Goal: Browse casually: Explore the website without a specific task or goal

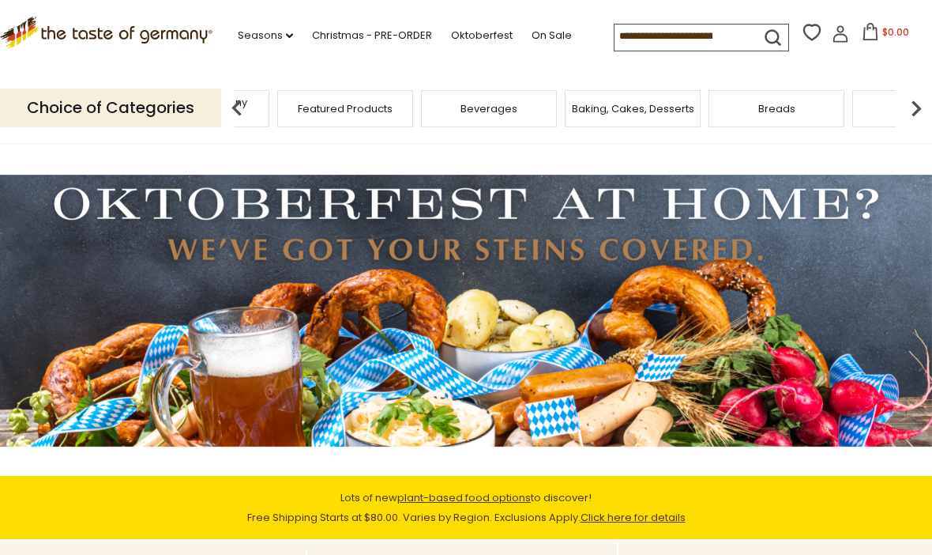
click at [273, 105] on div "Taste of Germany Collections" at bounding box center [202, 108] width 144 height 37
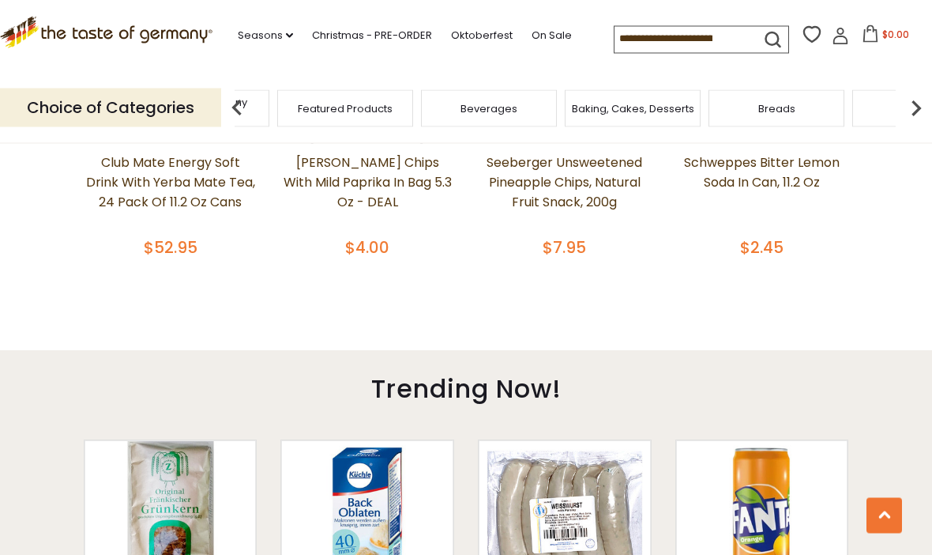
scroll to position [841, 0]
click at [910, 103] on img at bounding box center [917, 108] width 32 height 32
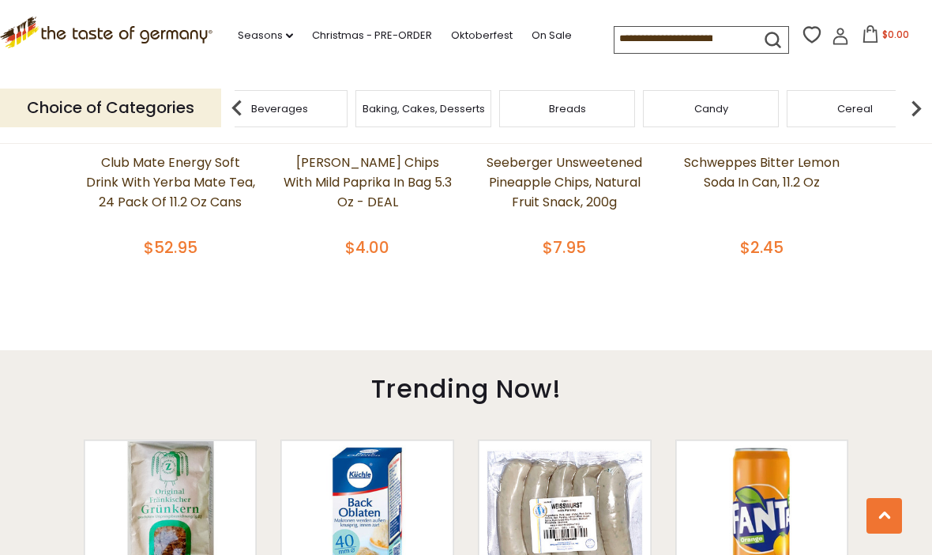
click at [906, 108] on img at bounding box center [917, 108] width 32 height 32
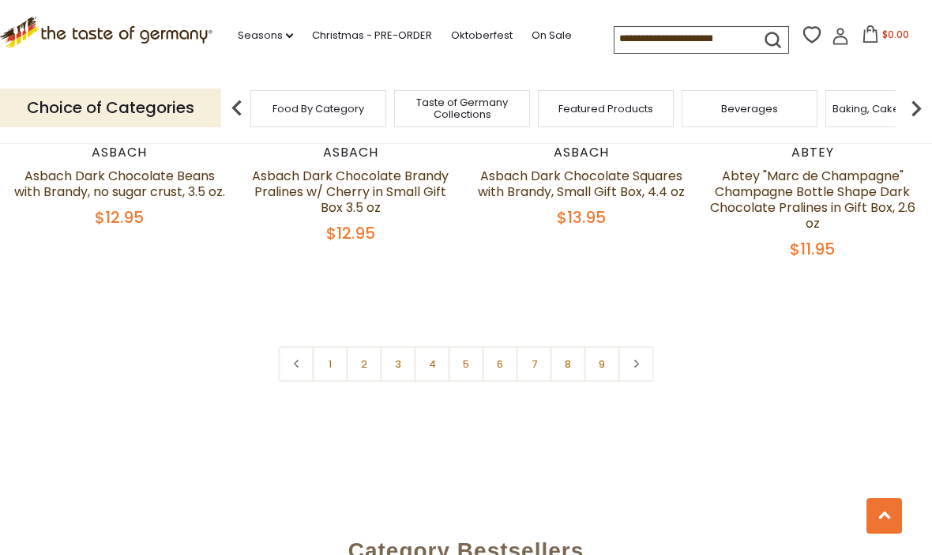
click at [645, 348] on link at bounding box center [637, 364] width 36 height 36
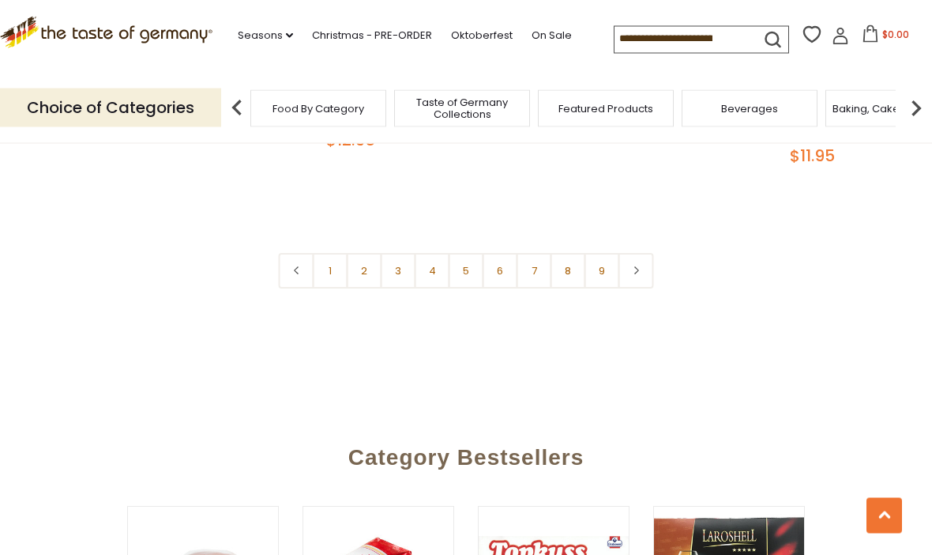
scroll to position [3829, 0]
click at [647, 253] on link at bounding box center [637, 271] width 36 height 36
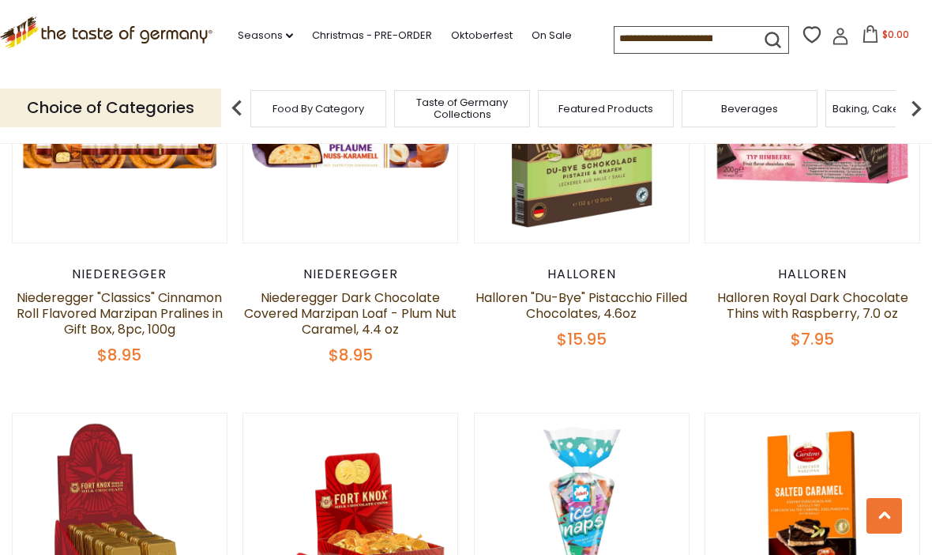
scroll to position [905, 0]
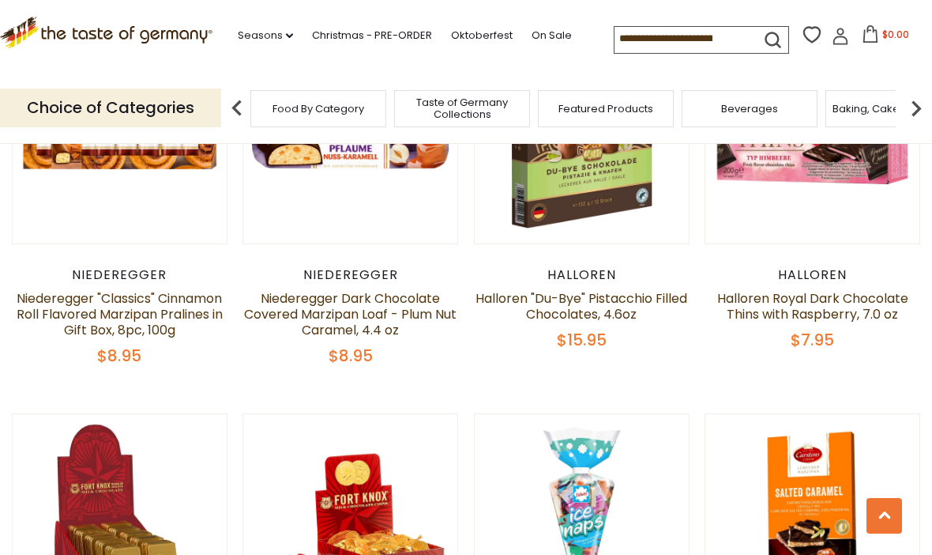
click at [640, 40] on input at bounding box center [682, 38] width 134 height 22
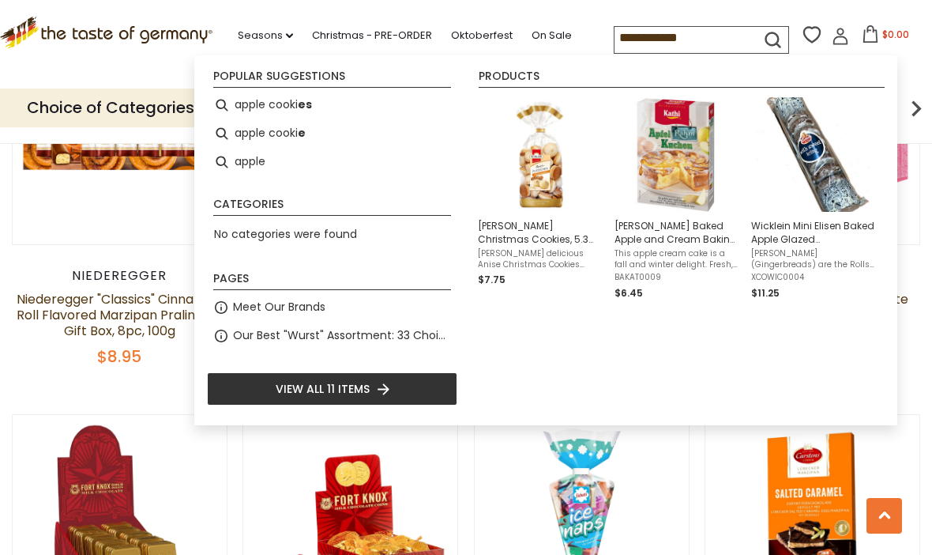
type input "**********"
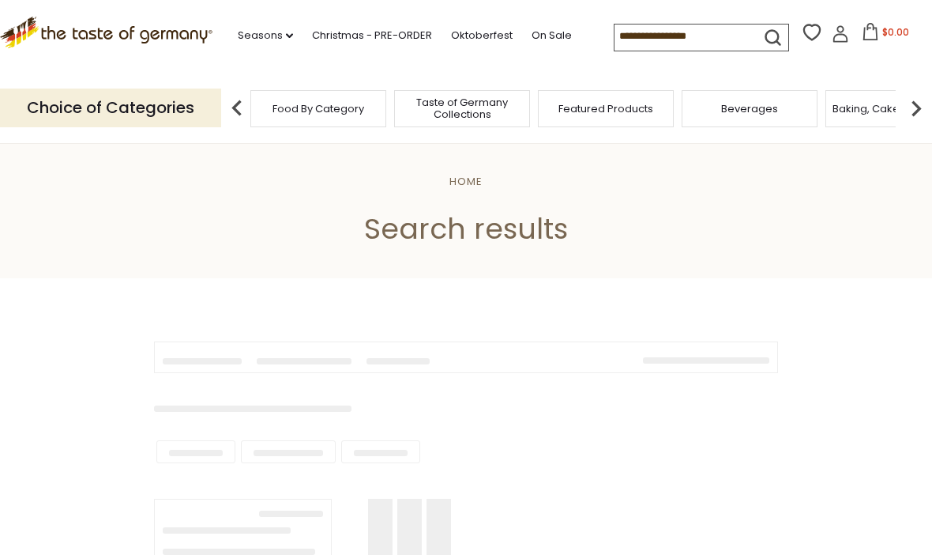
type input "**********"
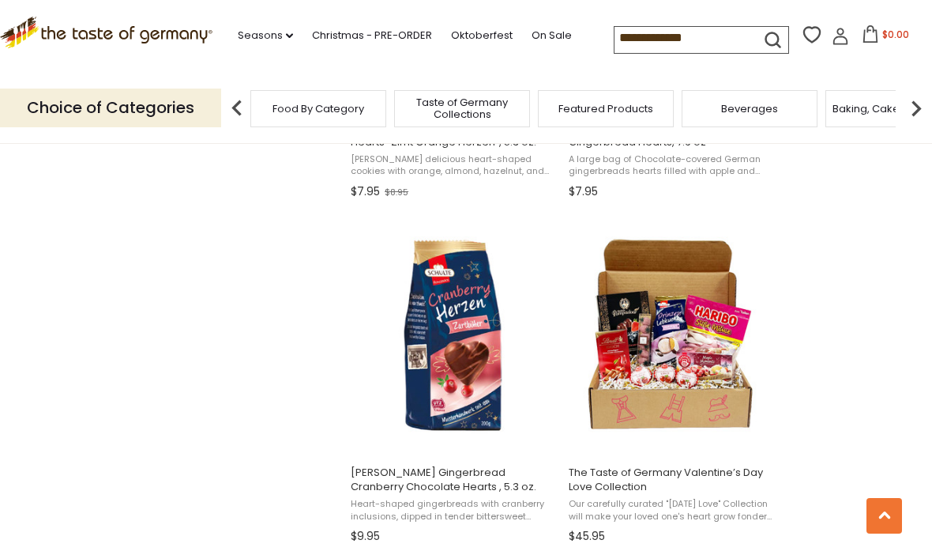
scroll to position [1599, 0]
click at [923, 105] on img at bounding box center [917, 108] width 32 height 32
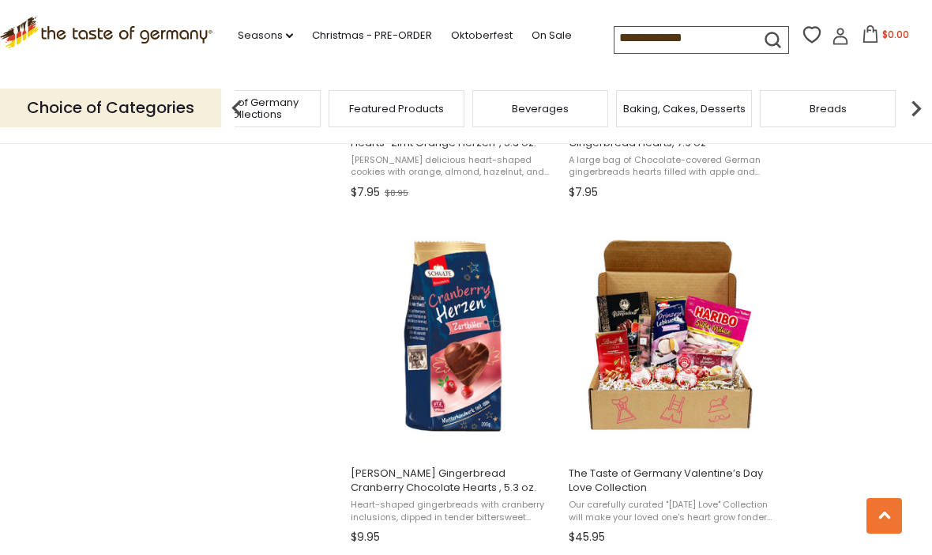
click at [917, 102] on img at bounding box center [917, 108] width 32 height 32
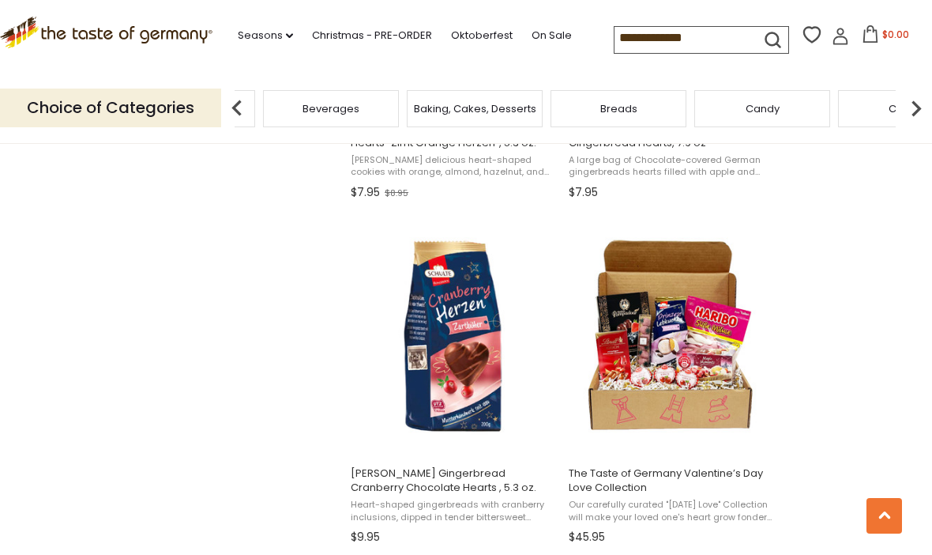
click at [921, 101] on img at bounding box center [917, 108] width 32 height 32
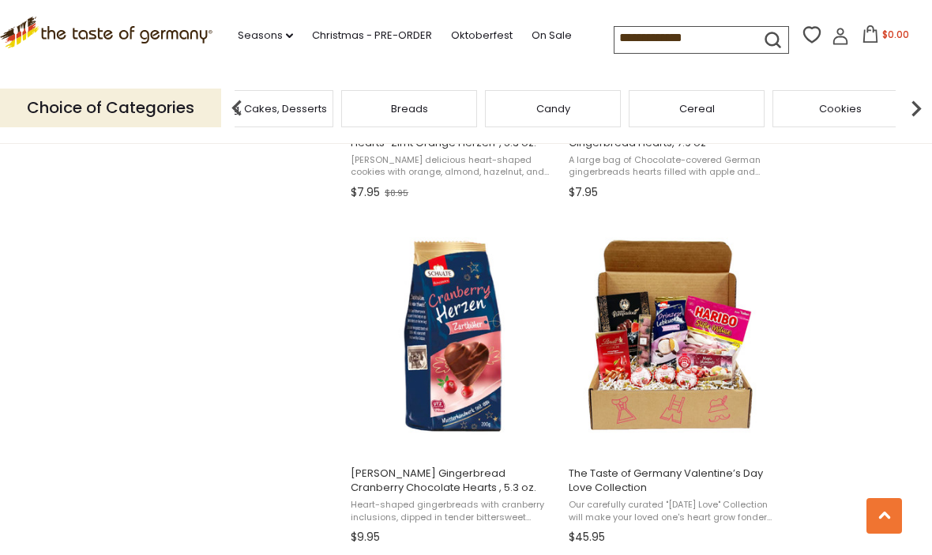
click at [913, 104] on img at bounding box center [917, 108] width 32 height 32
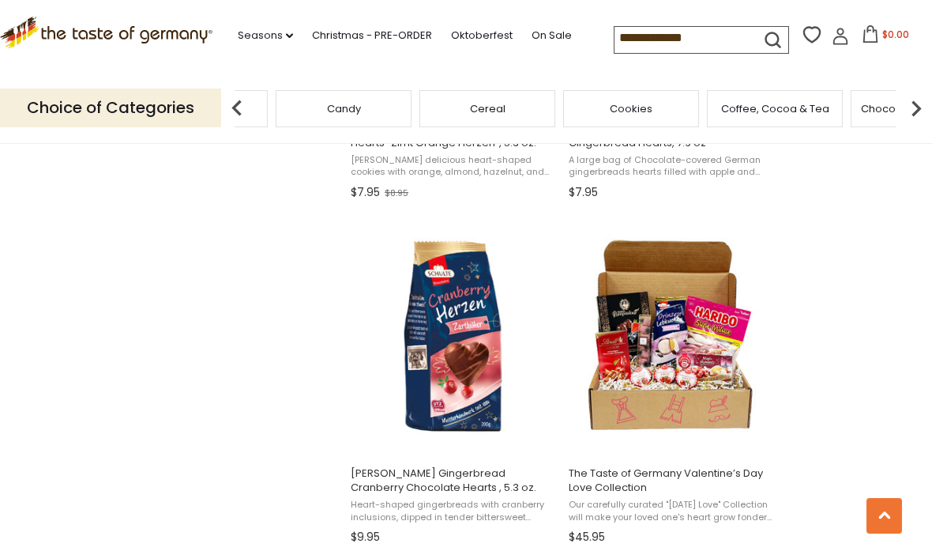
click at [851, 104] on div "Chocolate & Marzipan" at bounding box center [919, 108] width 136 height 37
click at [925, 104] on img at bounding box center [917, 108] width 32 height 32
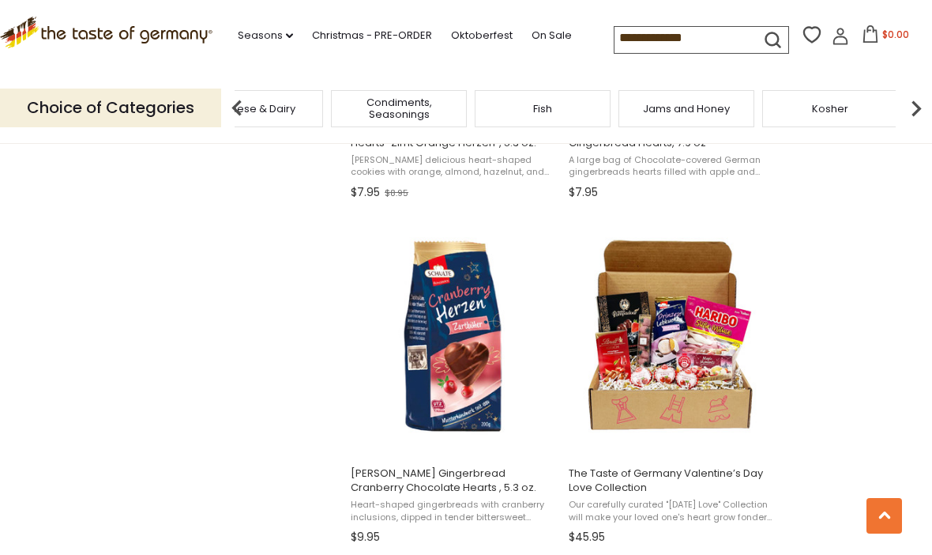
click at [232, 106] on img at bounding box center [237, 108] width 32 height 32
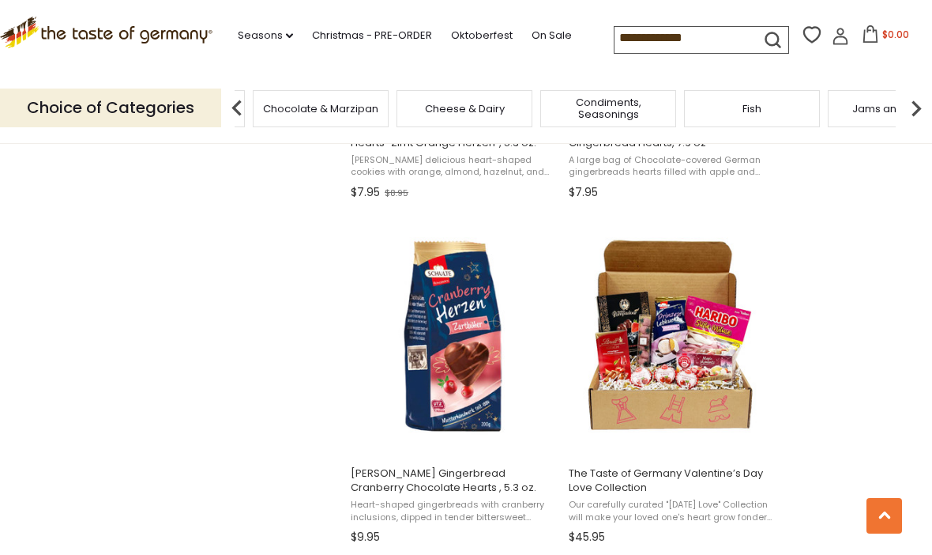
click at [242, 110] on img at bounding box center [237, 108] width 32 height 32
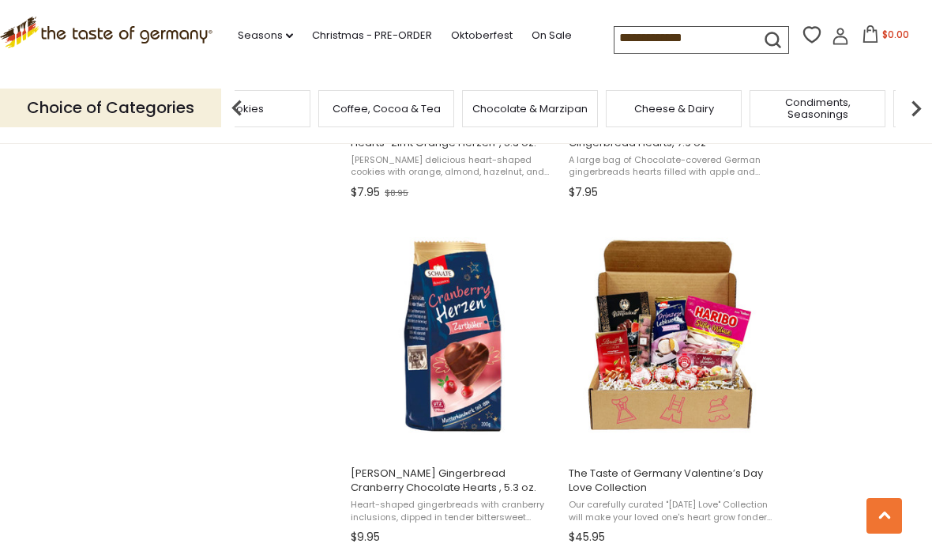
click at [240, 104] on img at bounding box center [237, 108] width 32 height 32
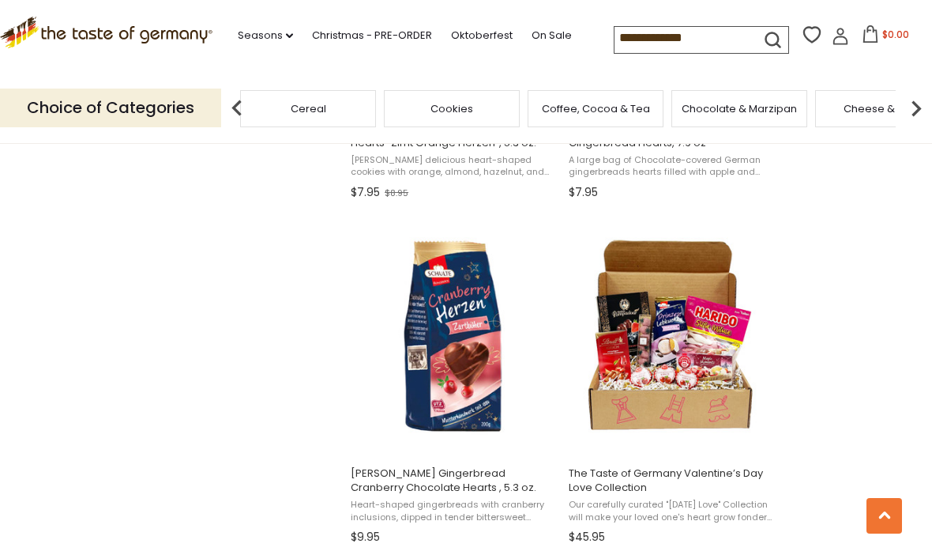
click at [243, 109] on img at bounding box center [237, 108] width 32 height 32
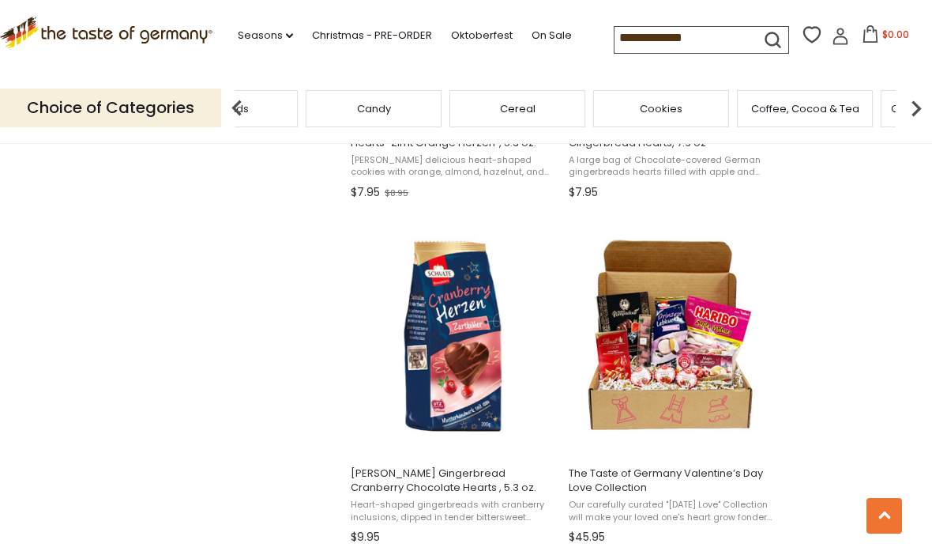
click at [239, 106] on img at bounding box center [237, 108] width 32 height 32
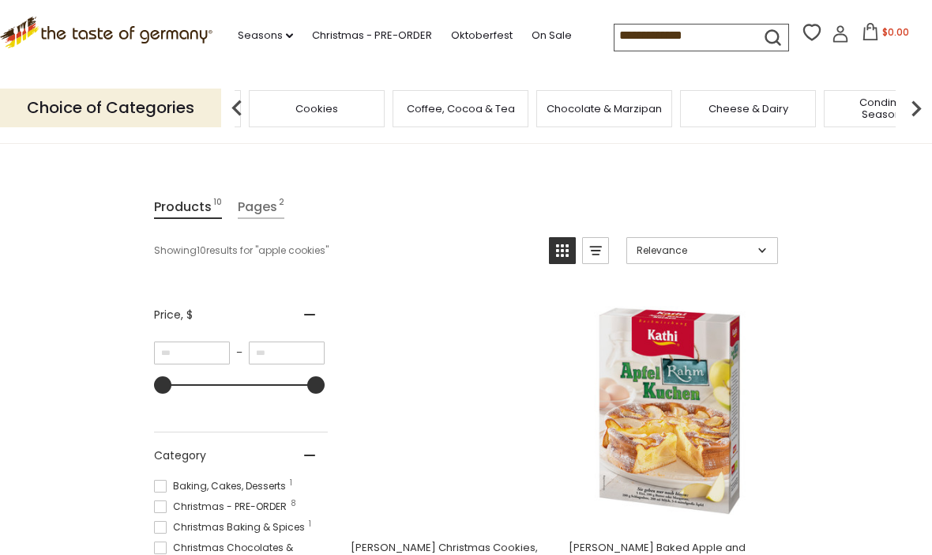
scroll to position [0, 0]
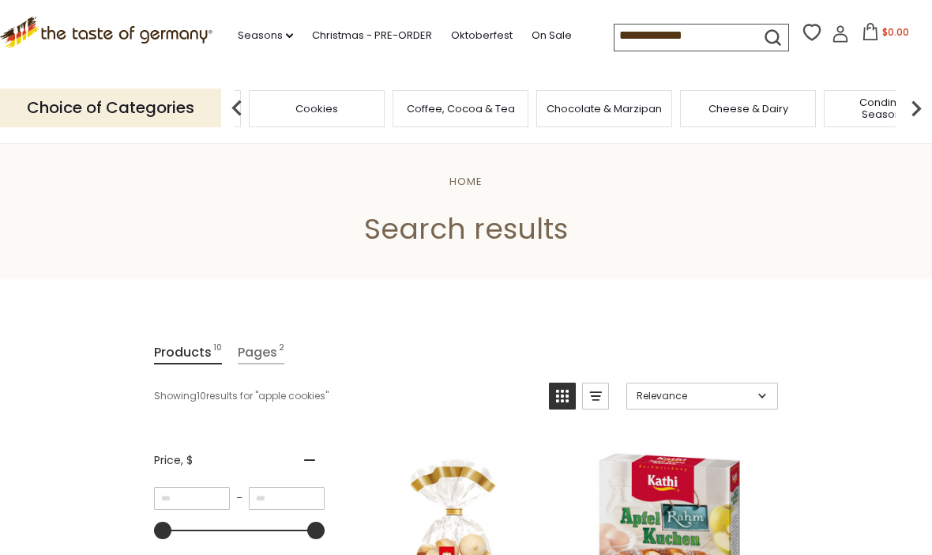
click at [233, 100] on img at bounding box center [237, 108] width 32 height 32
click at [266, 104] on div "Cereal" at bounding box center [224, 108] width 136 height 37
click at [233, 107] on img at bounding box center [237, 108] width 32 height 32
click at [416, 103] on span "Cereal" at bounding box center [434, 109] width 36 height 12
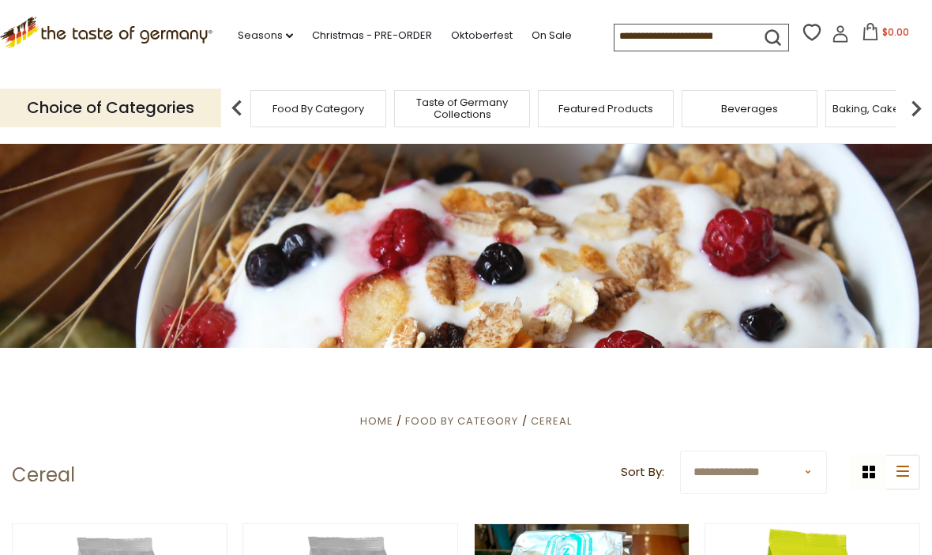
scroll to position [24, 0]
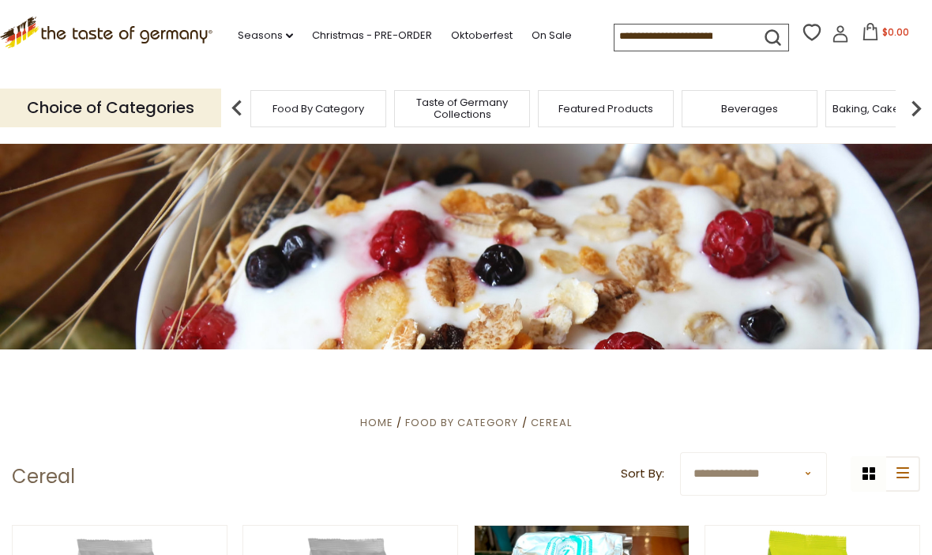
click at [228, 99] on img at bounding box center [237, 108] width 32 height 32
click at [928, 102] on img at bounding box center [917, 108] width 32 height 32
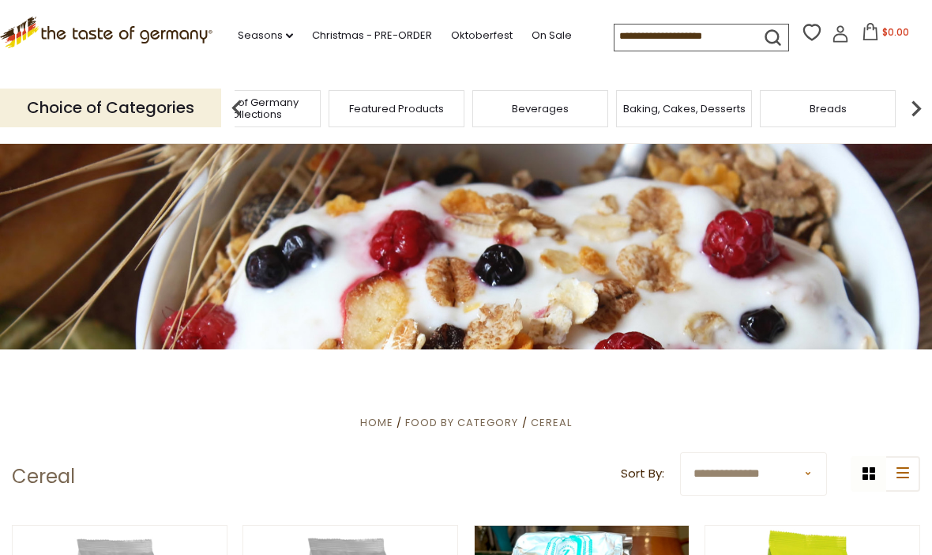
click at [921, 99] on img at bounding box center [917, 108] width 32 height 32
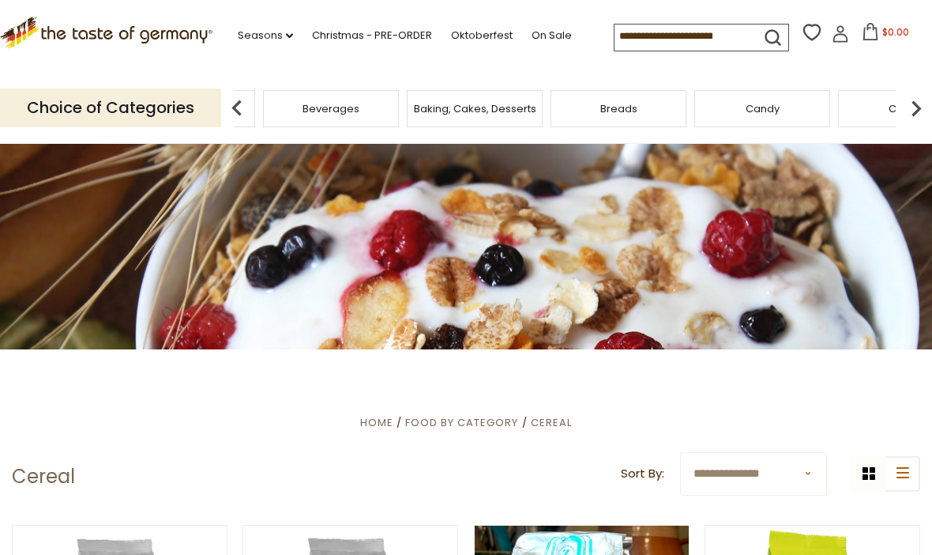
click at [927, 103] on img at bounding box center [917, 108] width 32 height 32
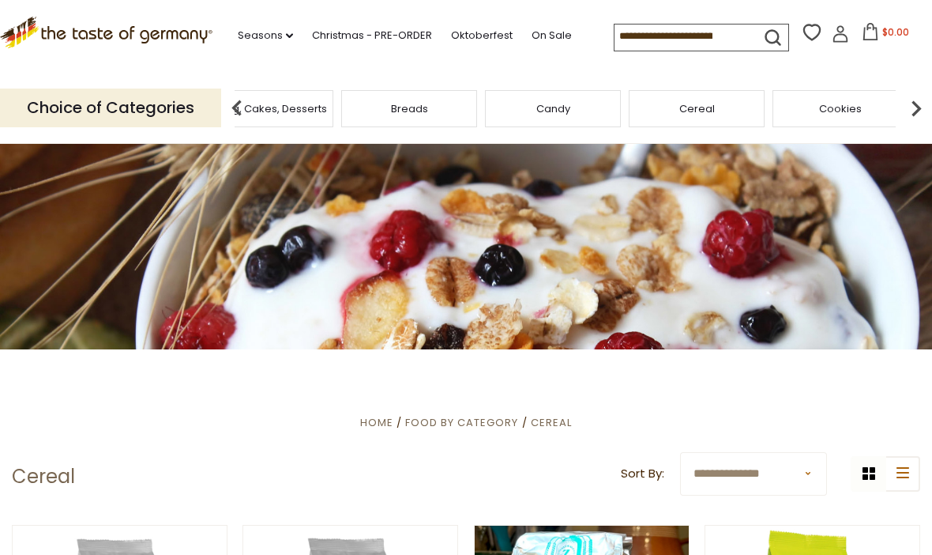
click at [912, 104] on img at bounding box center [917, 108] width 32 height 32
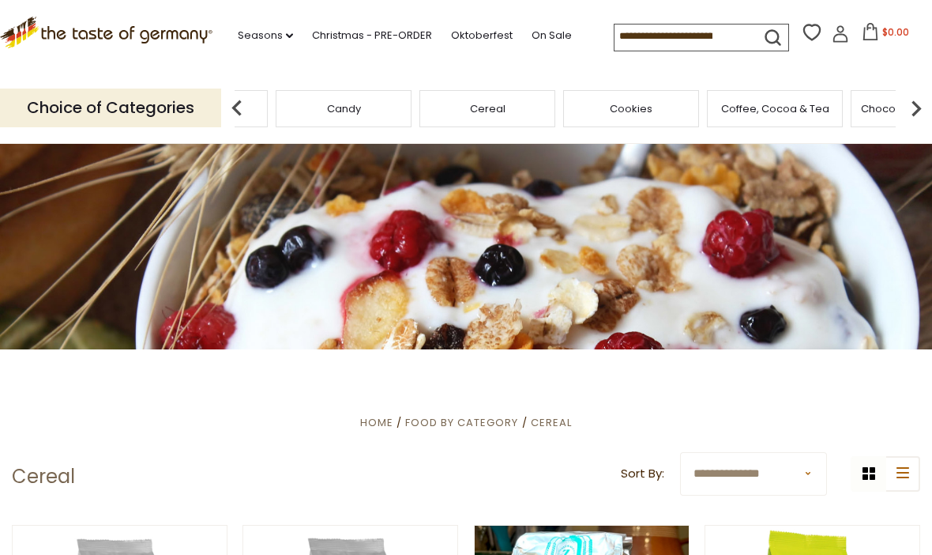
click at [917, 108] on img at bounding box center [917, 108] width 32 height 32
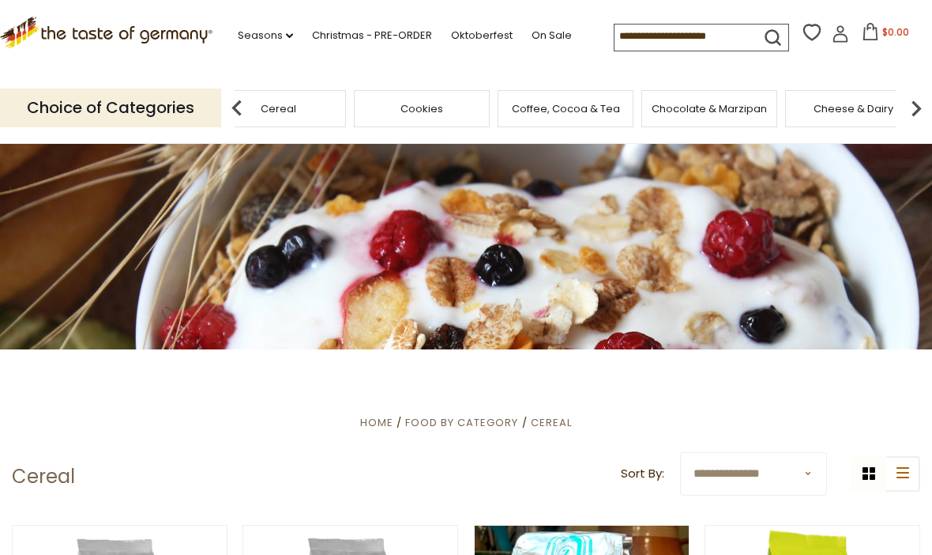
click at [916, 104] on img at bounding box center [917, 108] width 32 height 32
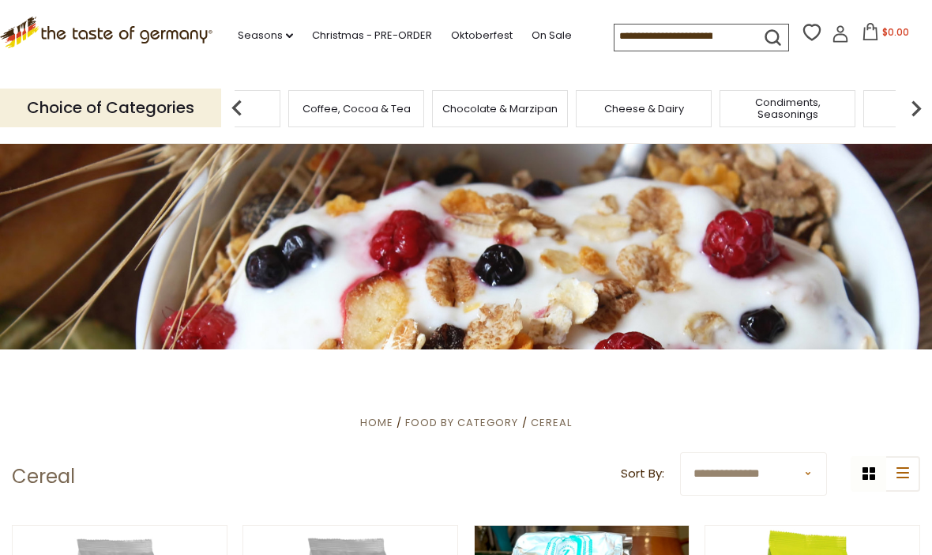
click at [912, 102] on img at bounding box center [917, 108] width 32 height 32
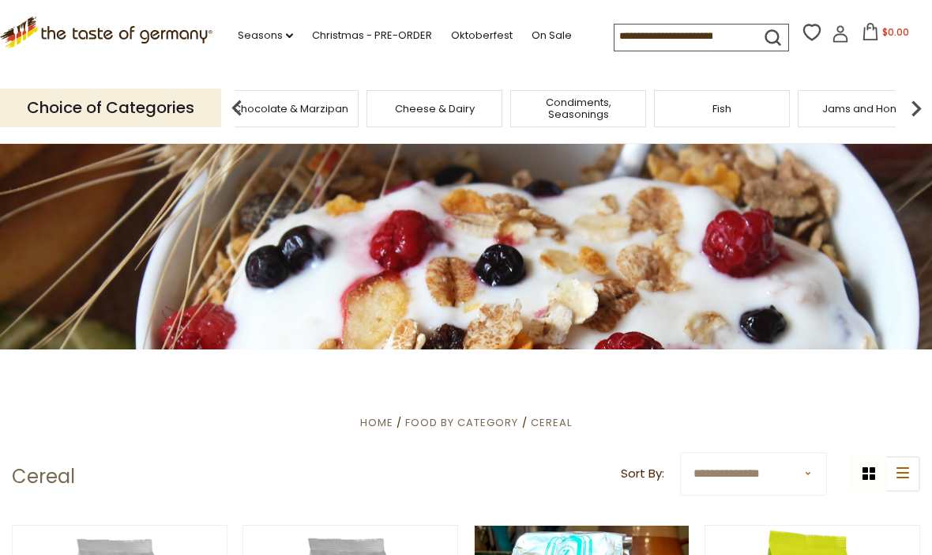
click at [913, 96] on img at bounding box center [917, 108] width 32 height 32
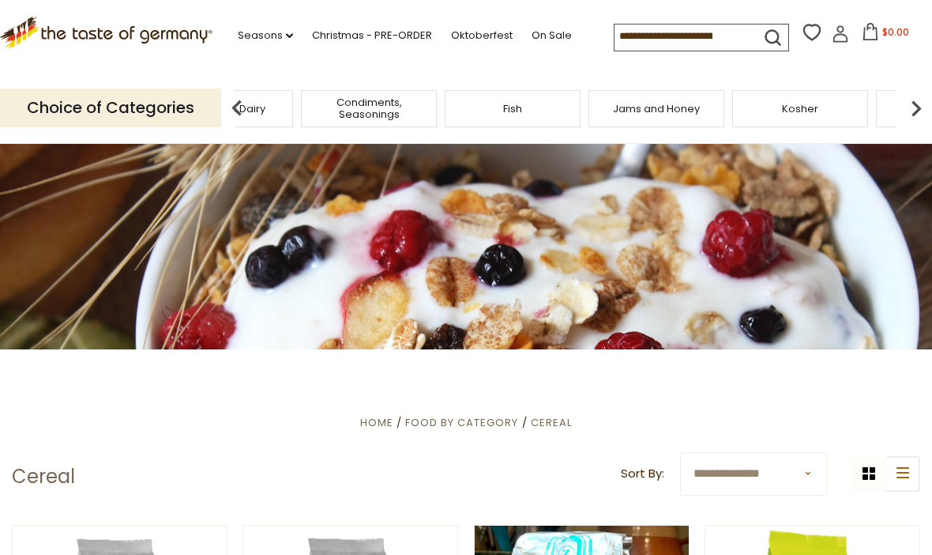
click at [914, 104] on img at bounding box center [917, 108] width 32 height 32
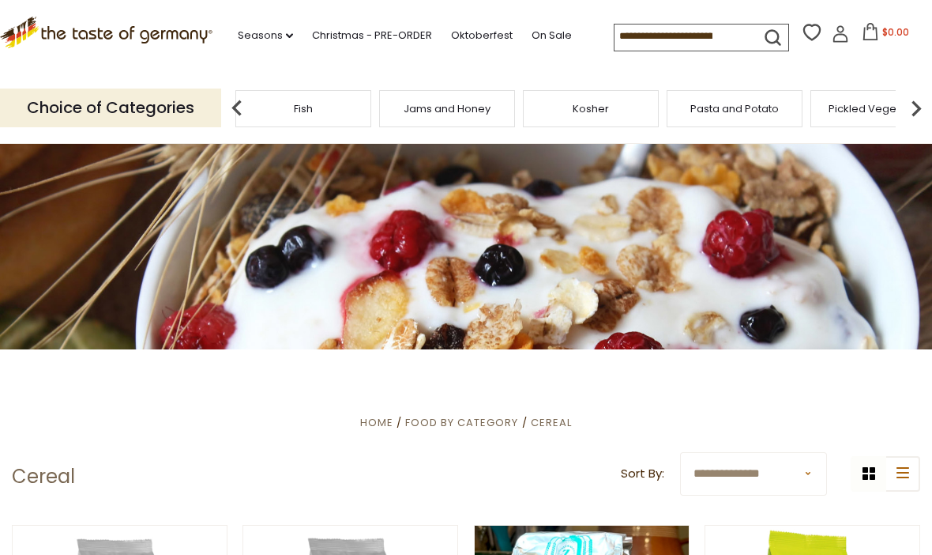
click at [913, 104] on img at bounding box center [917, 108] width 32 height 32
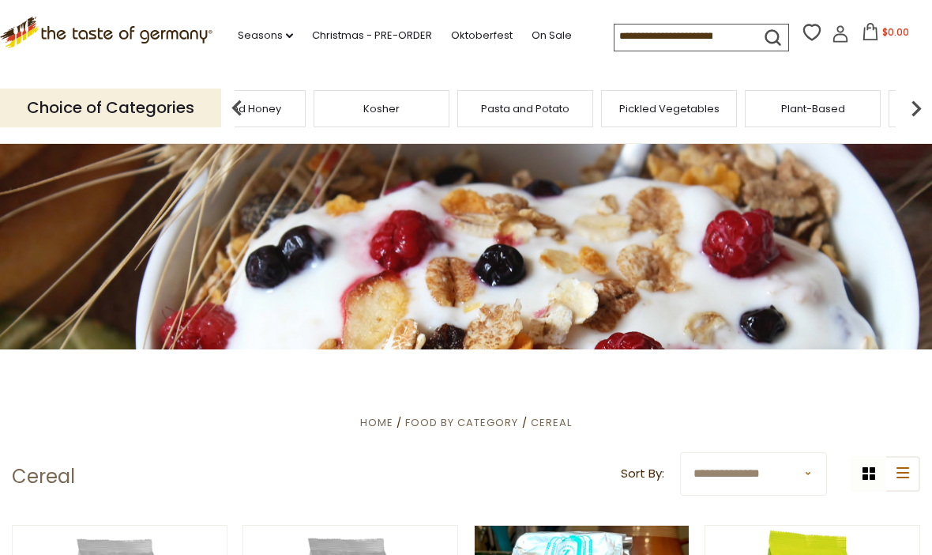
click at [910, 95] on img at bounding box center [917, 108] width 32 height 32
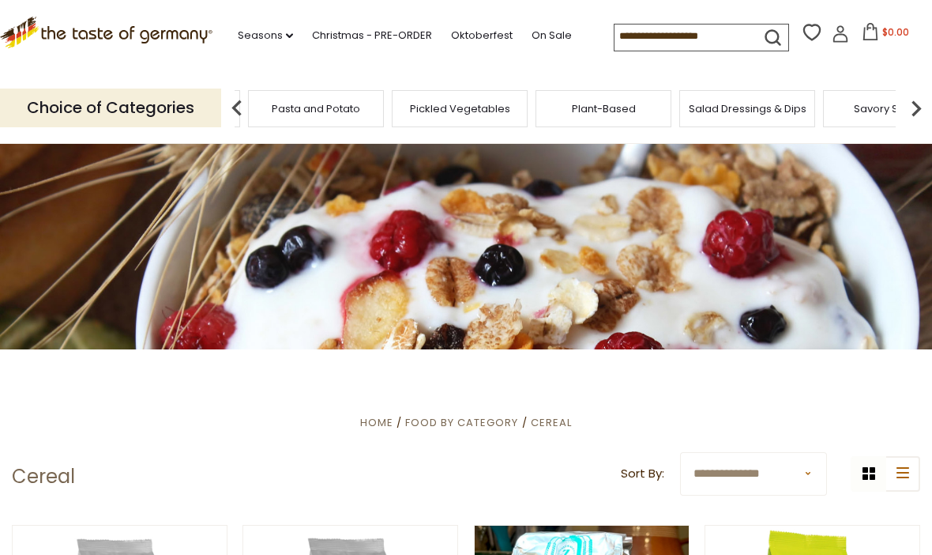
click at [905, 96] on img at bounding box center [917, 108] width 32 height 32
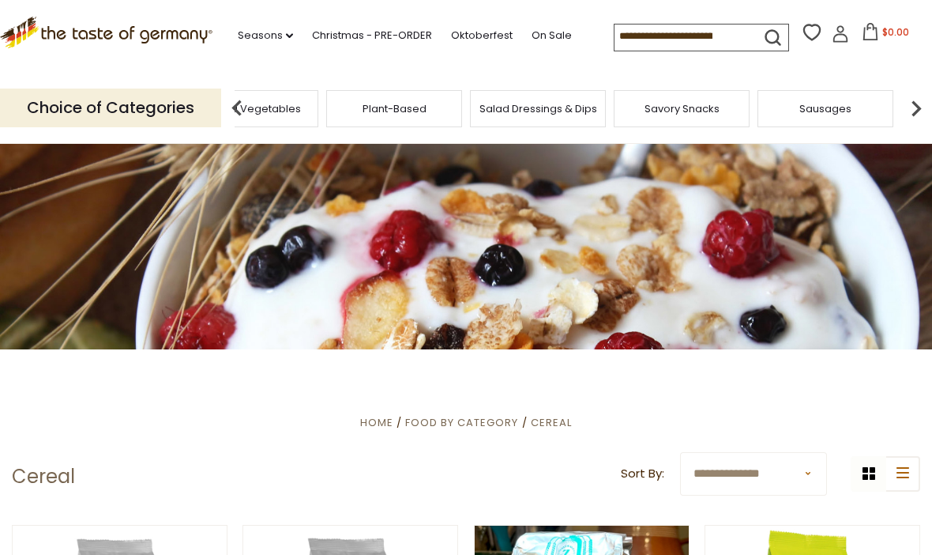
click at [910, 95] on img at bounding box center [917, 108] width 32 height 32
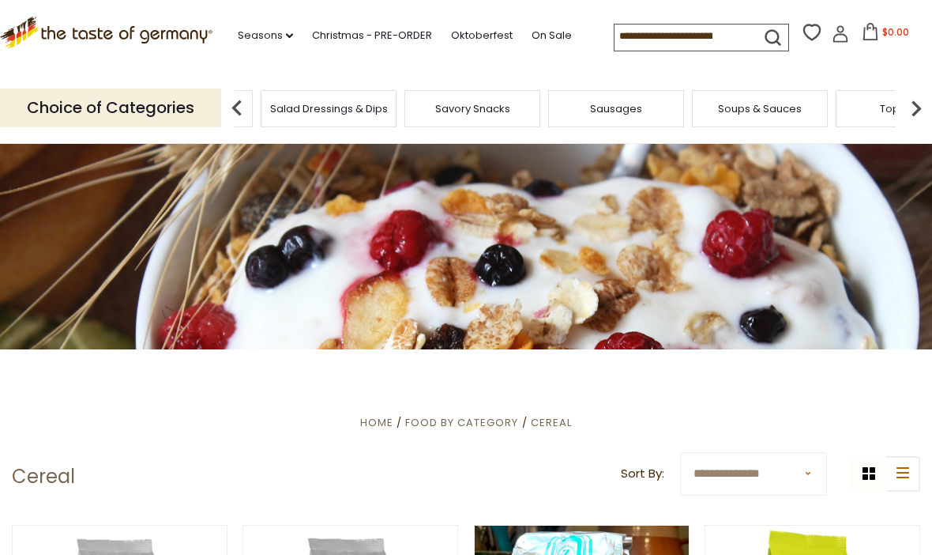
click at [910, 105] on img at bounding box center [917, 108] width 32 height 32
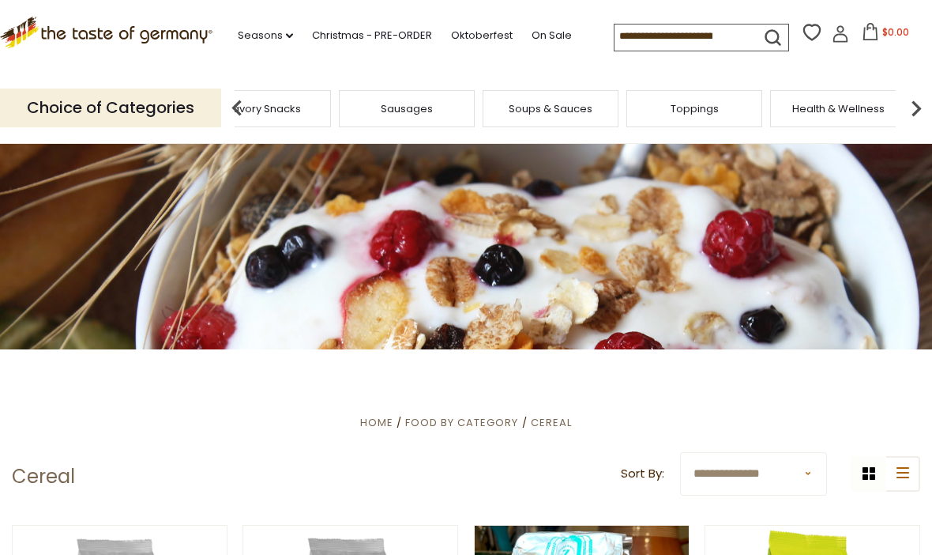
click at [909, 110] on img at bounding box center [917, 108] width 32 height 32
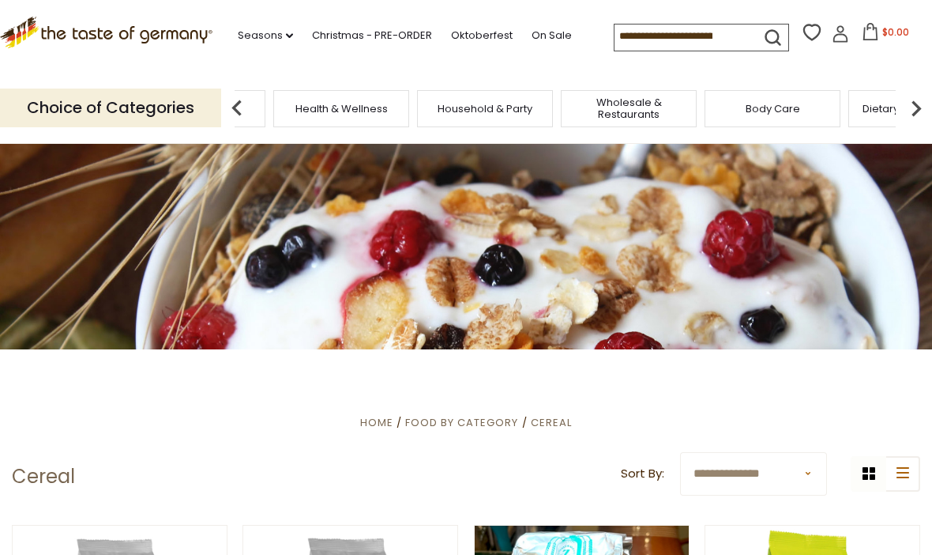
click at [266, 101] on div "Toppings" at bounding box center [198, 108] width 136 height 37
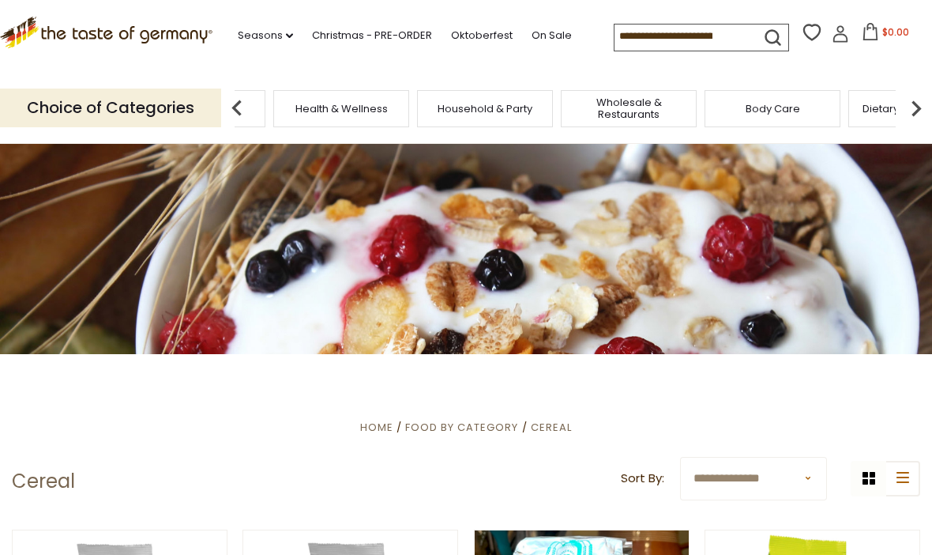
scroll to position [0, 0]
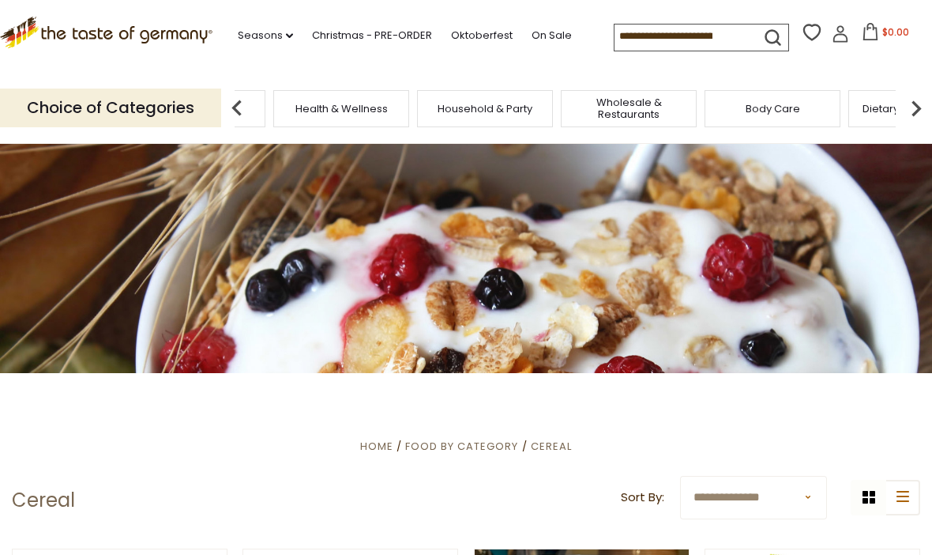
click at [615, 30] on input at bounding box center [682, 35] width 134 height 22
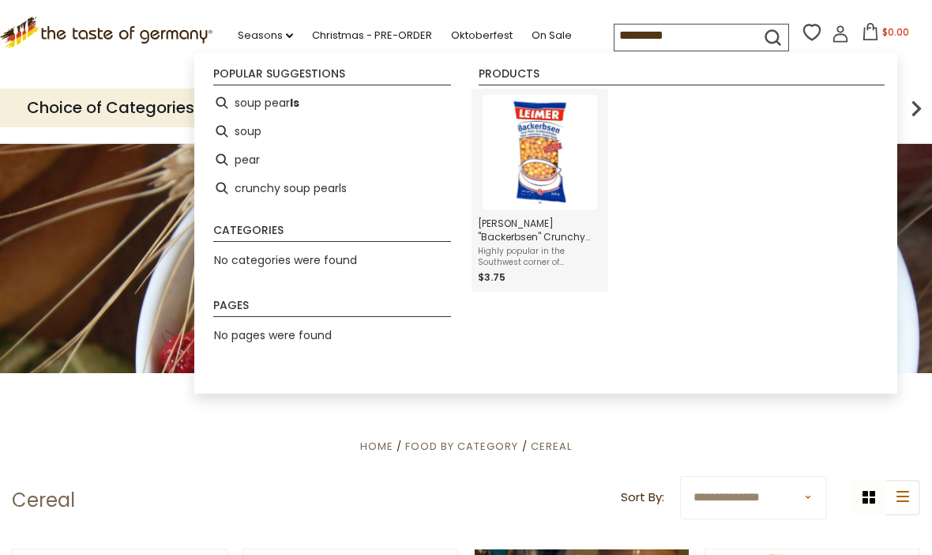
type input "*********"
click at [544, 156] on img "Instant Search Results" at bounding box center [540, 152] width 115 height 115
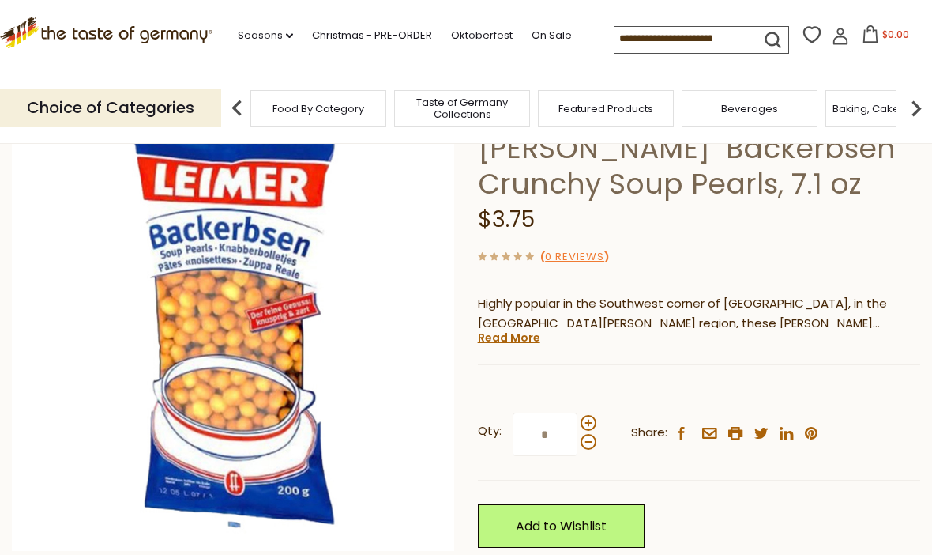
scroll to position [117, 0]
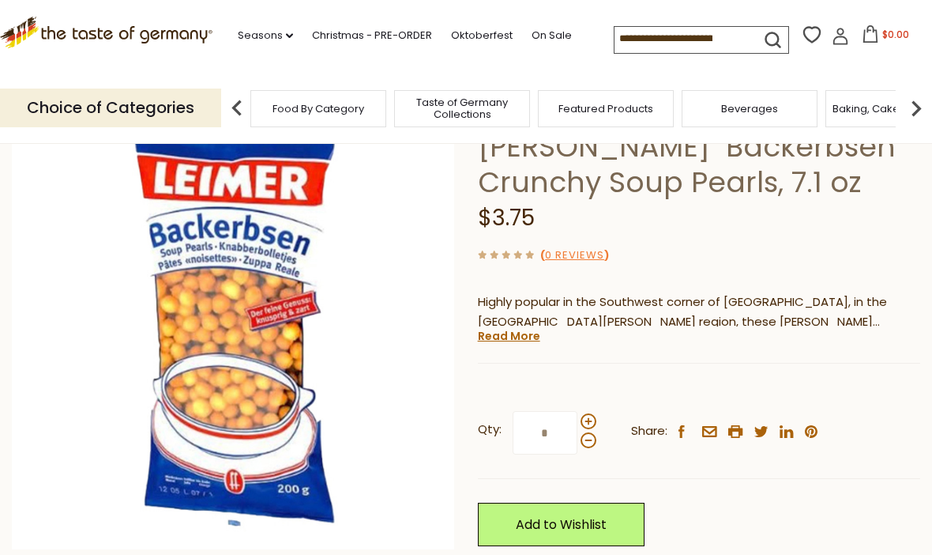
click at [519, 332] on link "Read More" at bounding box center [509, 336] width 62 height 16
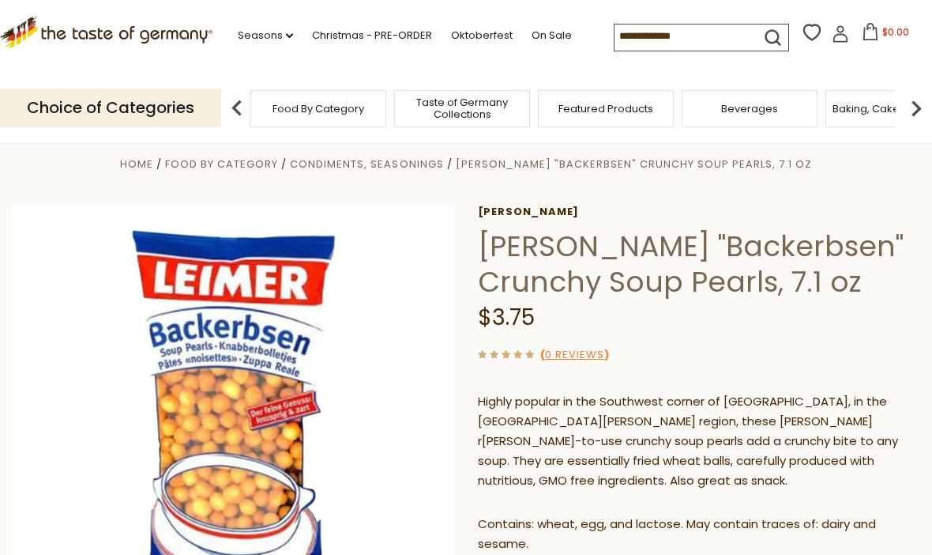
scroll to position [16, 0]
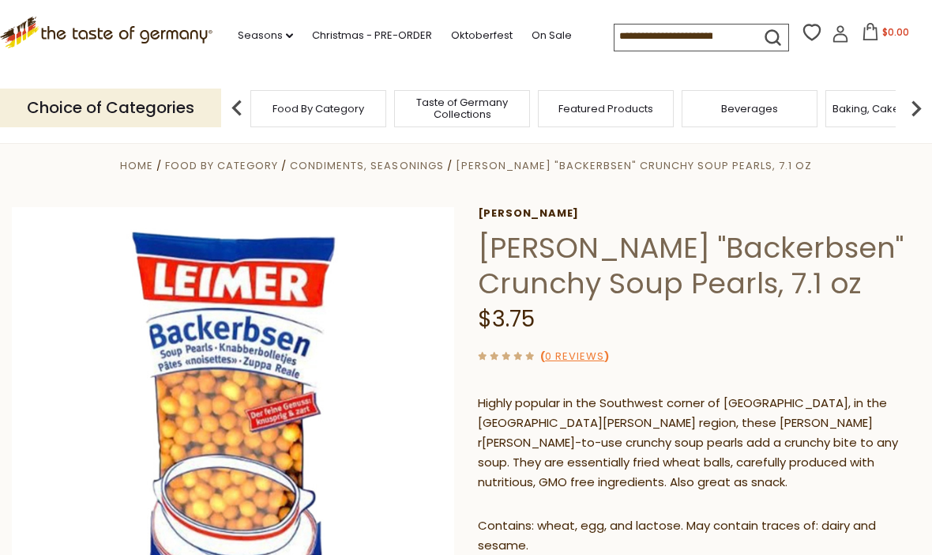
click at [610, 260] on h1 "[PERSON_NAME] "Backerbsen" Crunchy Soup Pearls, 7.1 oz" at bounding box center [699, 265] width 443 height 71
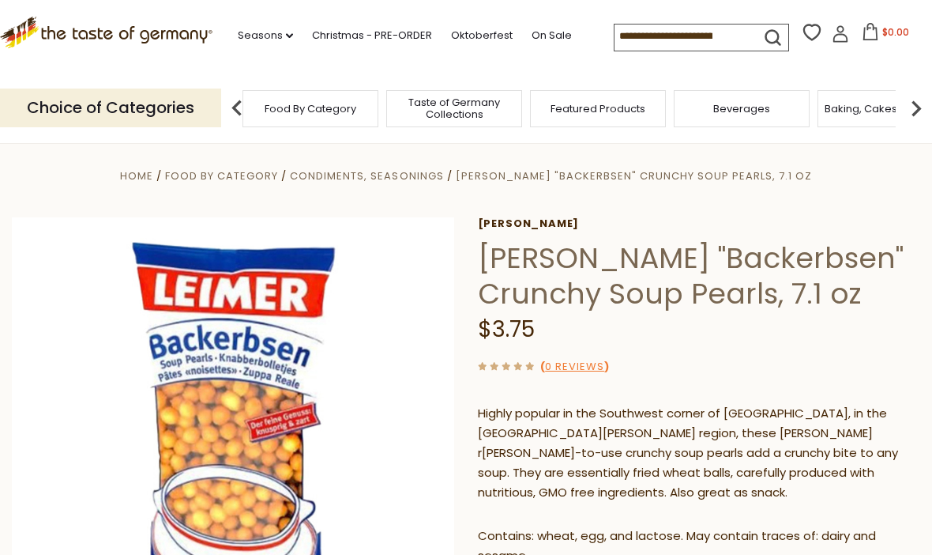
scroll to position [6, 0]
click at [232, 104] on img at bounding box center [237, 108] width 32 height 32
click at [230, 101] on img at bounding box center [237, 108] width 32 height 32
click at [928, 107] on img at bounding box center [917, 108] width 32 height 32
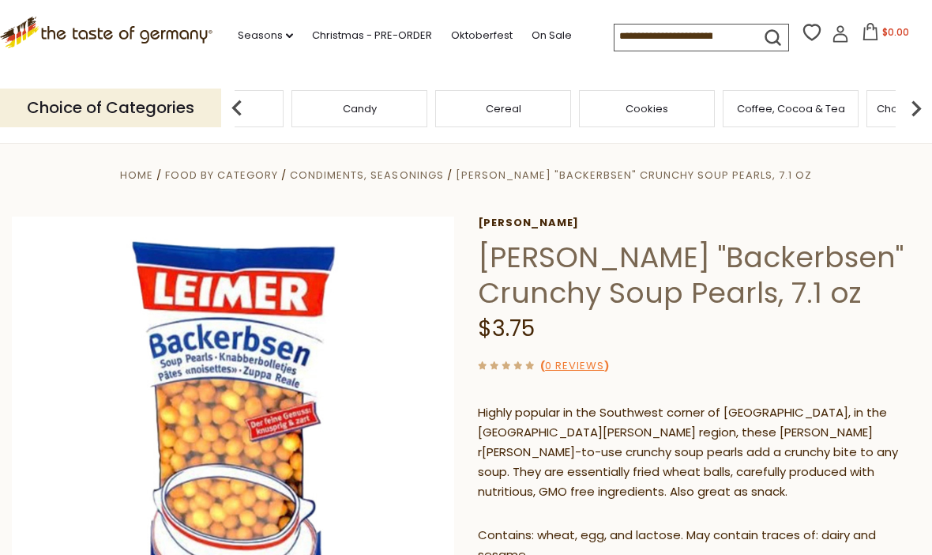
click at [427, 106] on div "Candy" at bounding box center [360, 108] width 136 height 37
click at [922, 106] on img at bounding box center [917, 108] width 32 height 32
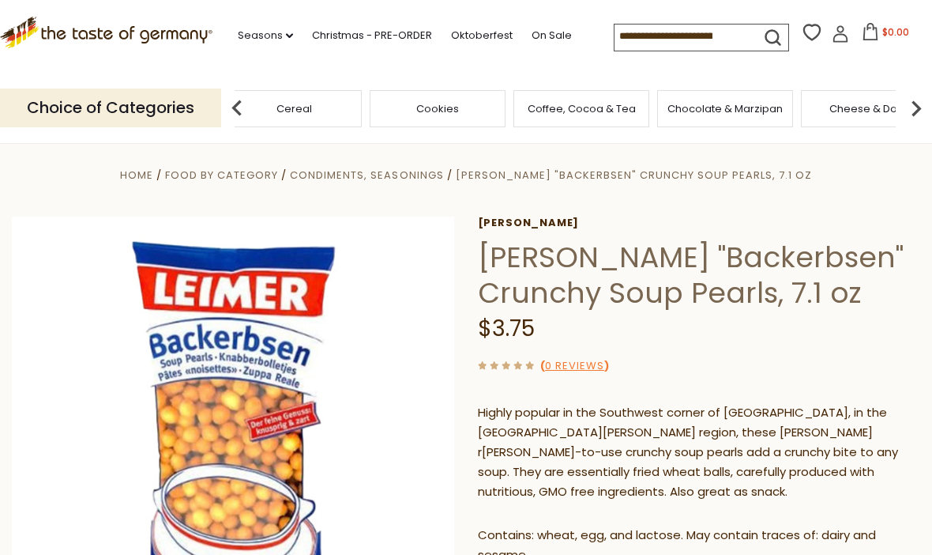
click at [928, 102] on img at bounding box center [917, 108] width 32 height 32
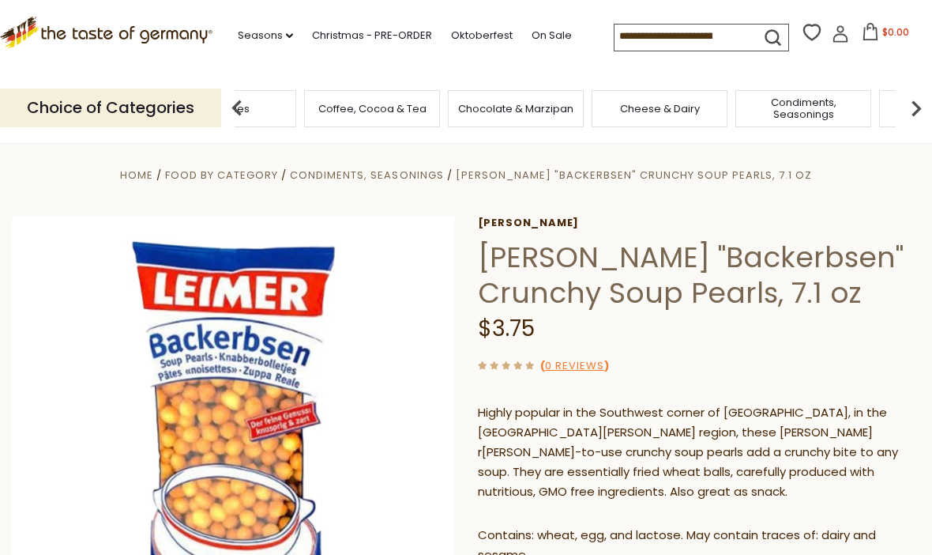
scroll to position [0, 0]
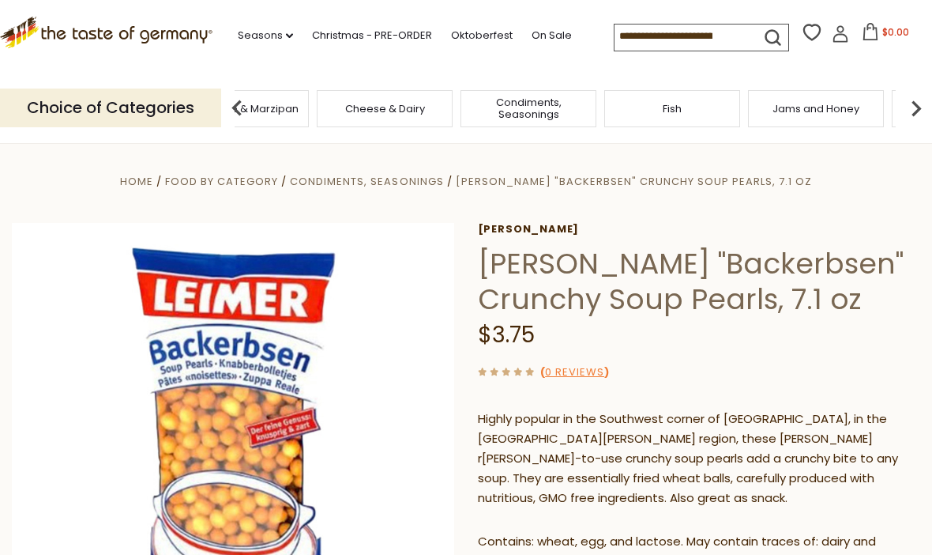
click at [924, 108] on img at bounding box center [917, 108] width 32 height 32
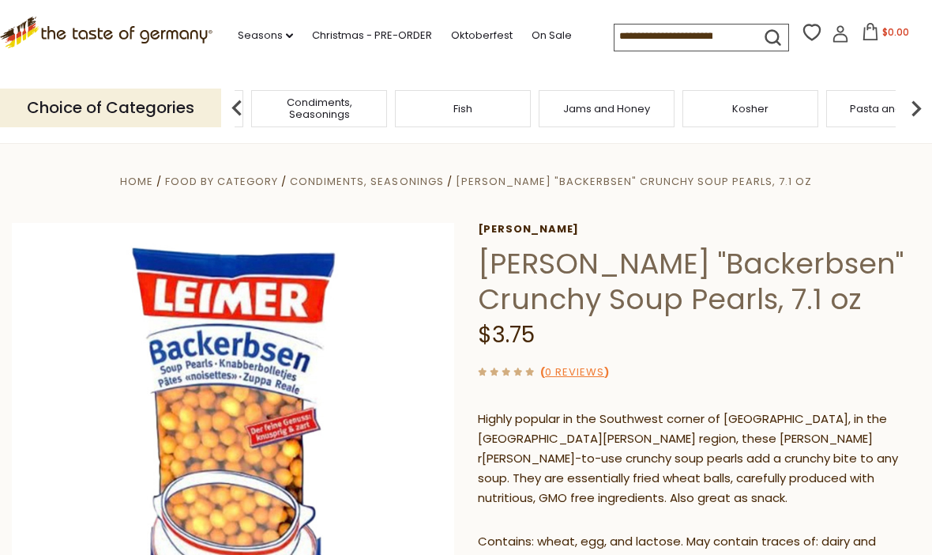
click at [921, 95] on img at bounding box center [917, 108] width 32 height 32
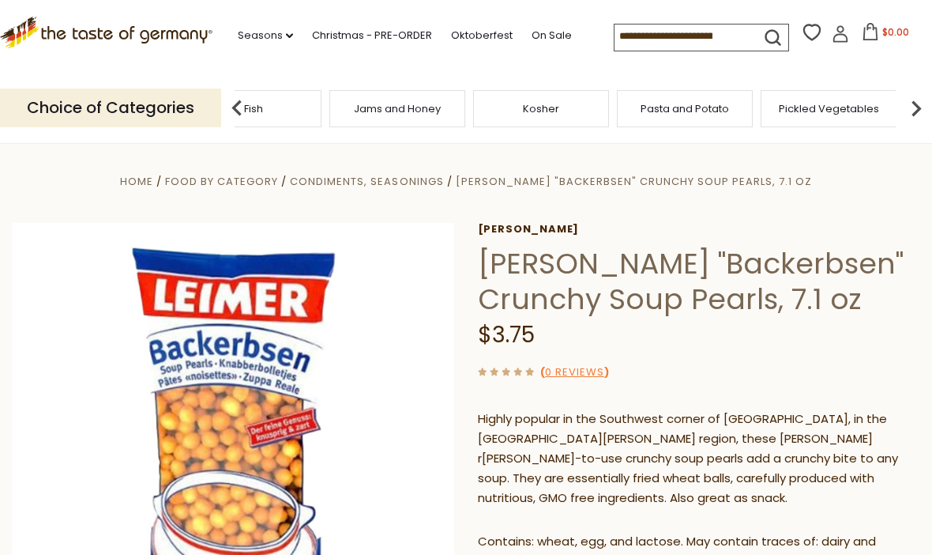
click at [924, 104] on img at bounding box center [917, 108] width 32 height 32
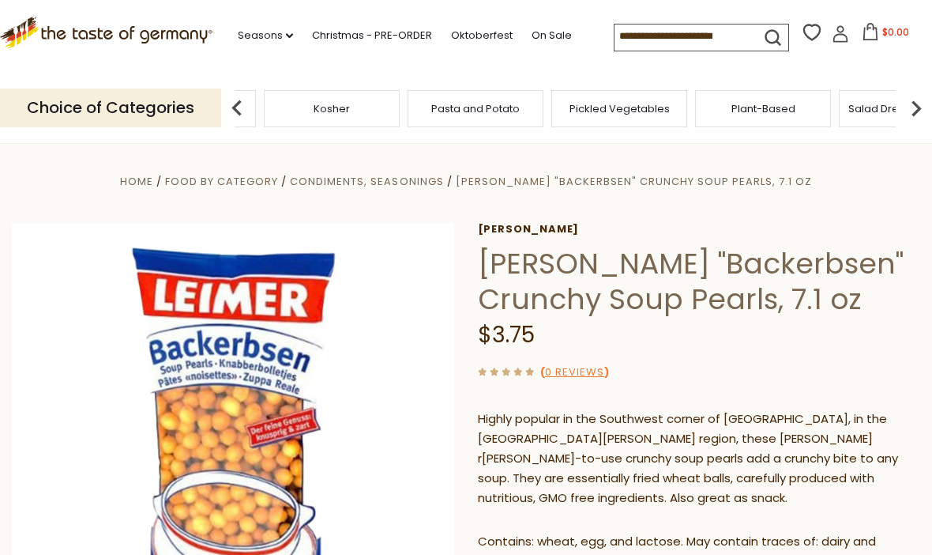
click at [913, 104] on img at bounding box center [917, 108] width 32 height 32
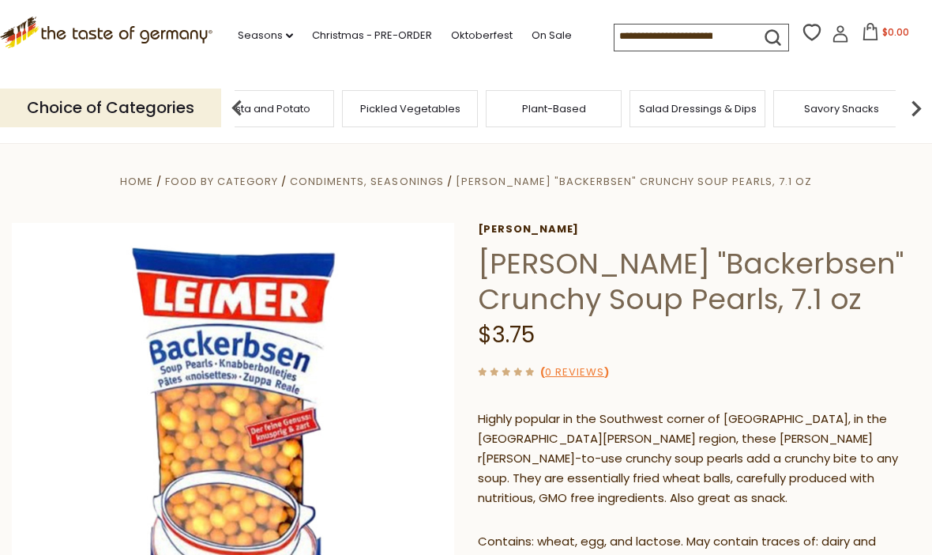
click at [916, 108] on img at bounding box center [917, 108] width 32 height 32
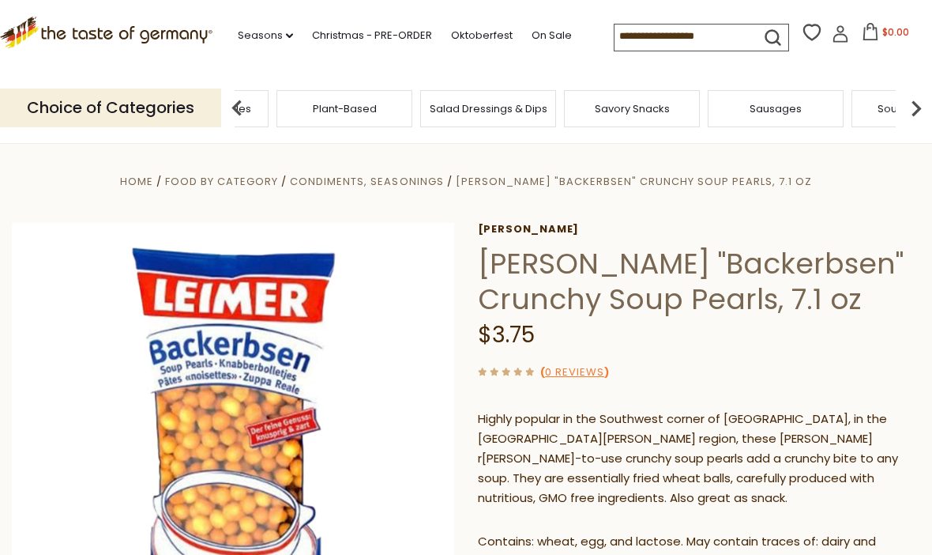
click at [910, 99] on img at bounding box center [917, 108] width 32 height 32
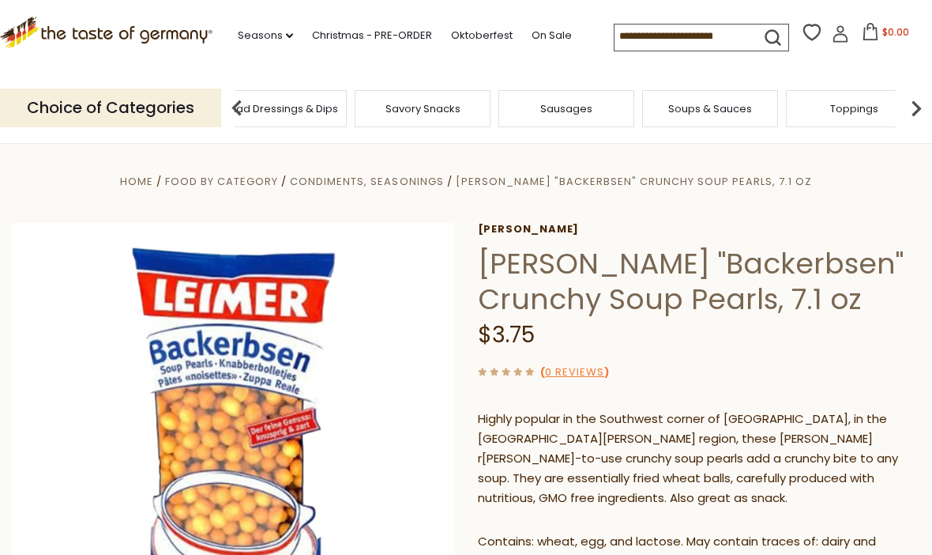
click at [916, 112] on img at bounding box center [917, 108] width 32 height 32
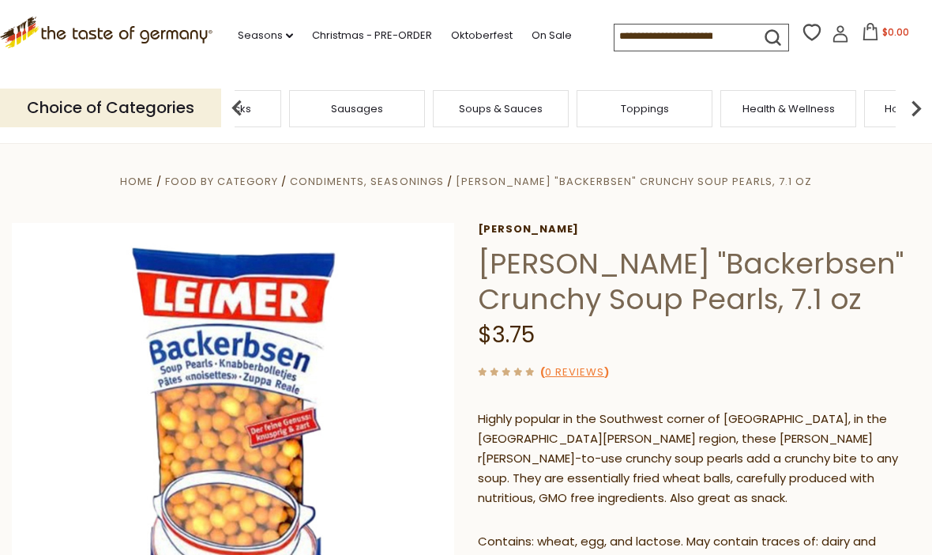
click at [902, 111] on img at bounding box center [917, 108] width 32 height 32
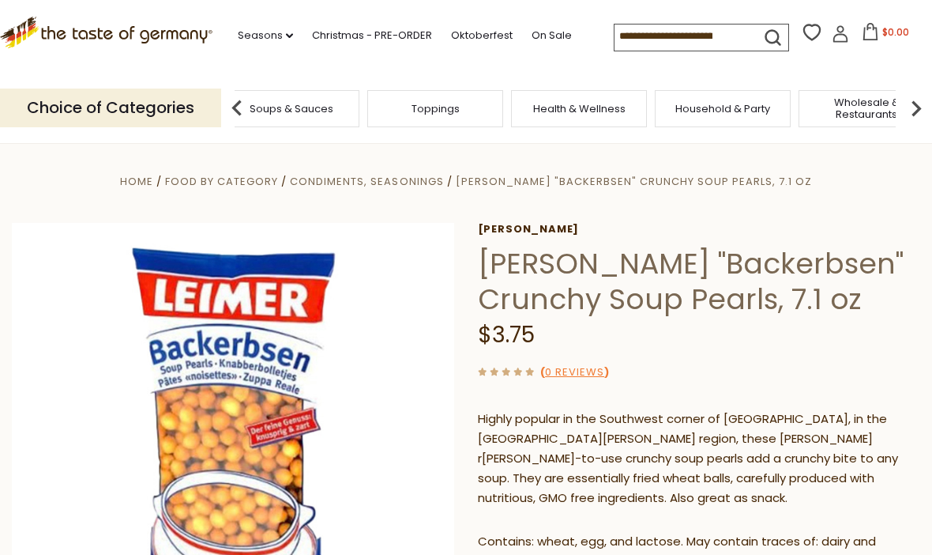
click at [904, 111] on img at bounding box center [917, 108] width 32 height 32
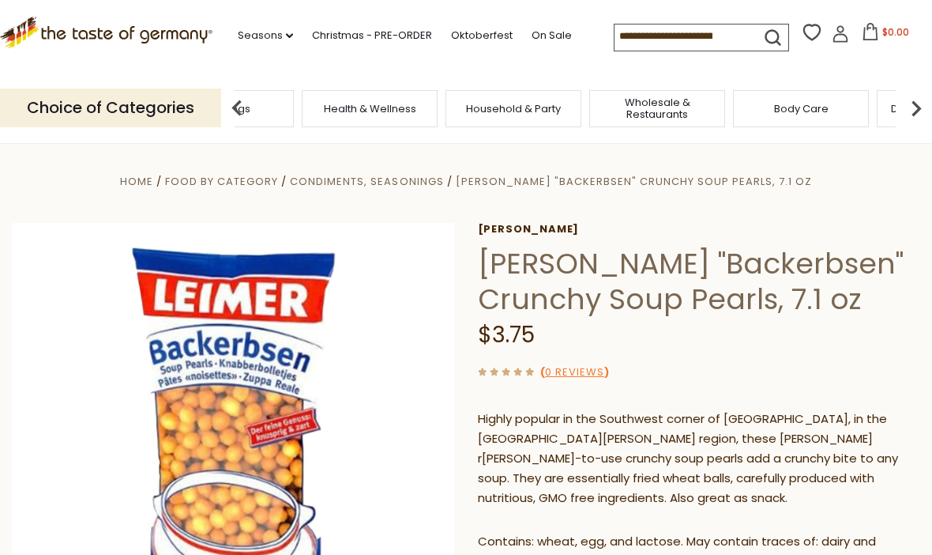
click at [917, 107] on img at bounding box center [917, 108] width 32 height 32
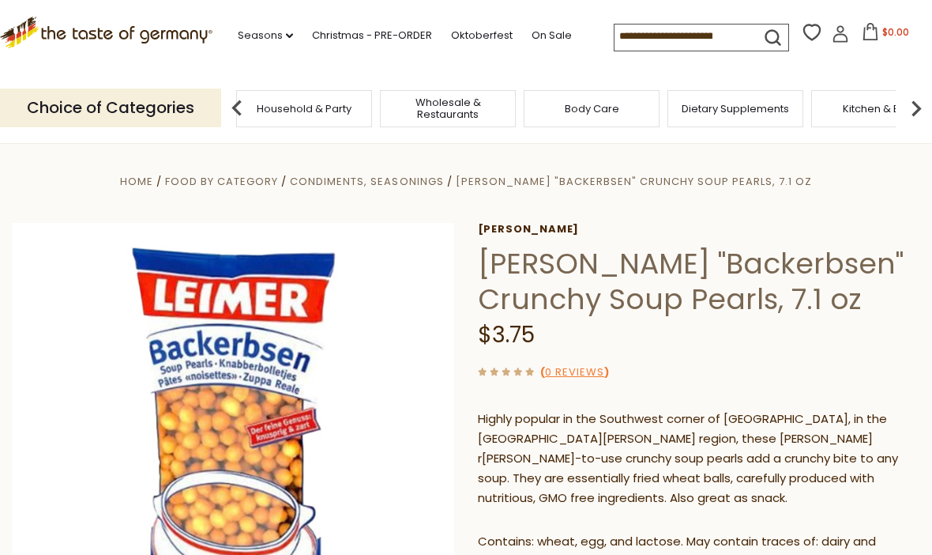
click at [912, 104] on img at bounding box center [917, 108] width 32 height 32
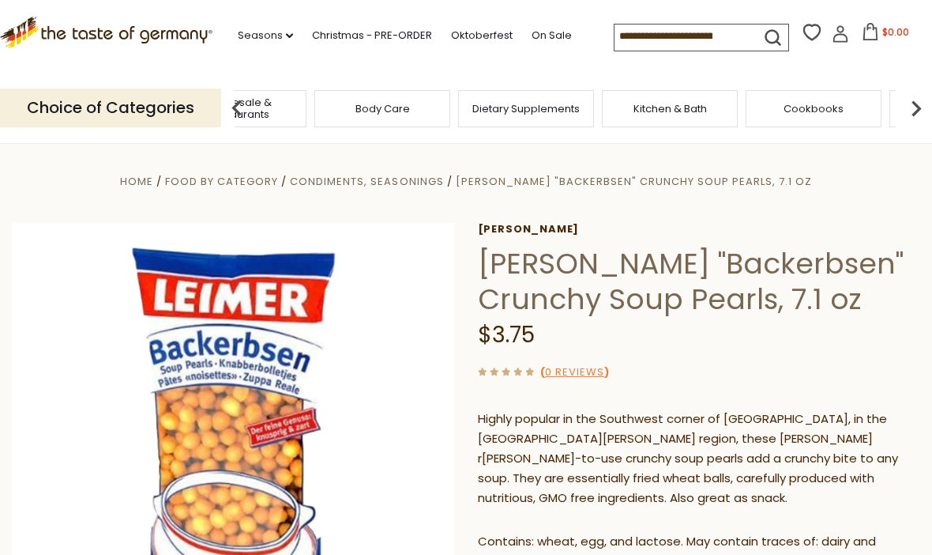
click at [910, 107] on img at bounding box center [917, 108] width 32 height 32
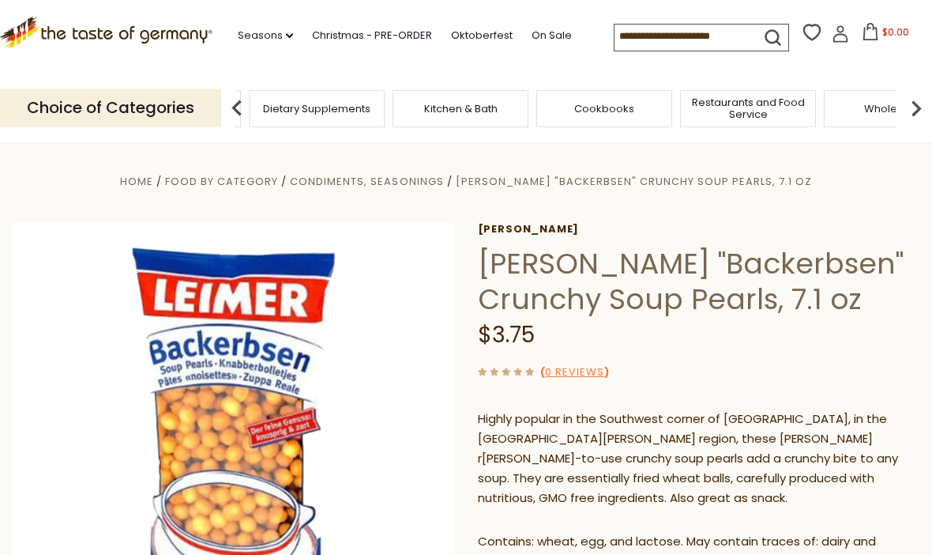
click at [912, 108] on img at bounding box center [917, 108] width 32 height 32
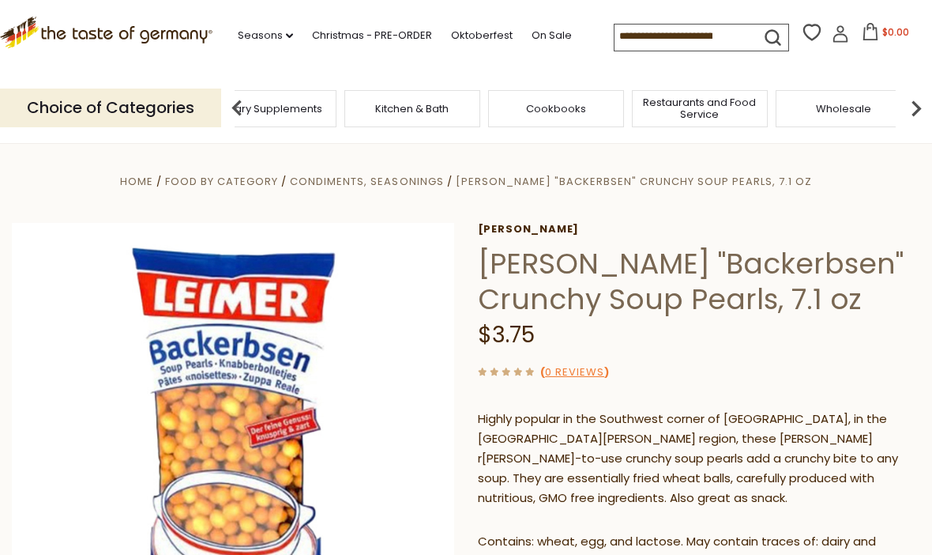
click at [389, 118] on div "Kitchen & Bath" at bounding box center [413, 108] width 136 height 37
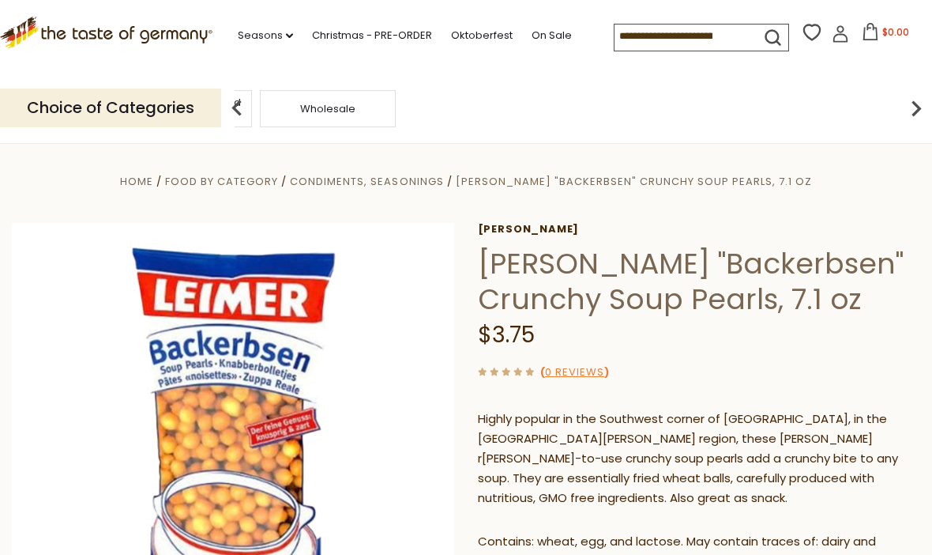
click at [396, 99] on div "Wholesale" at bounding box center [328, 108] width 136 height 37
click at [924, 101] on img at bounding box center [917, 108] width 32 height 32
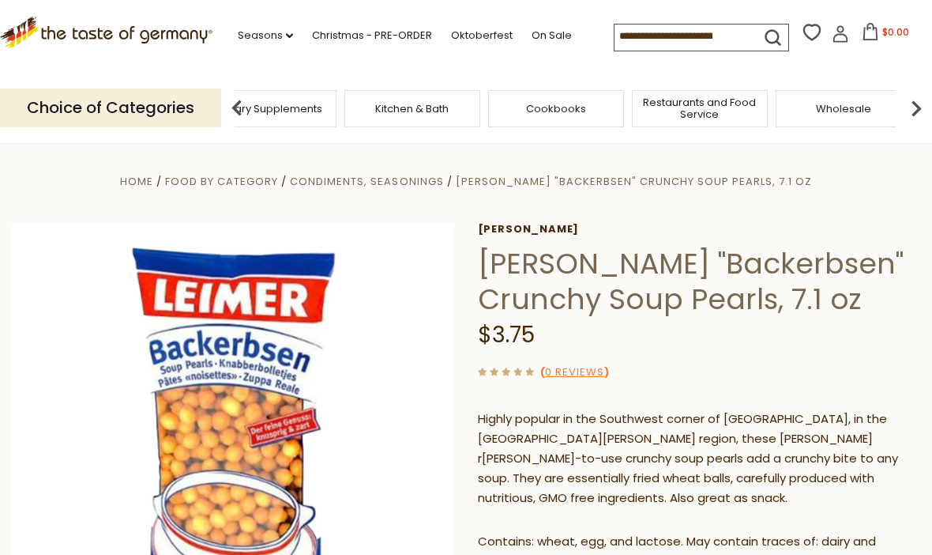
click at [928, 101] on img at bounding box center [917, 108] width 32 height 32
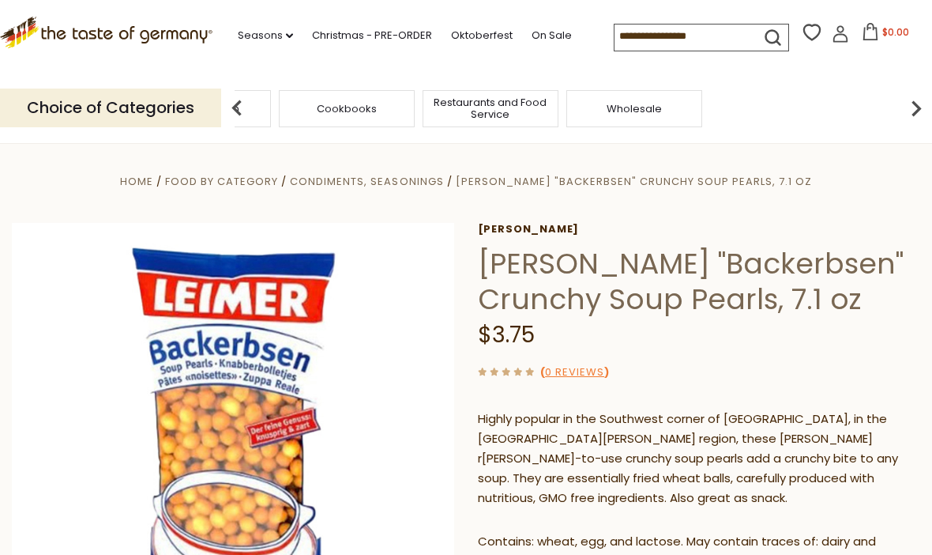
click at [925, 106] on img at bounding box center [917, 108] width 32 height 32
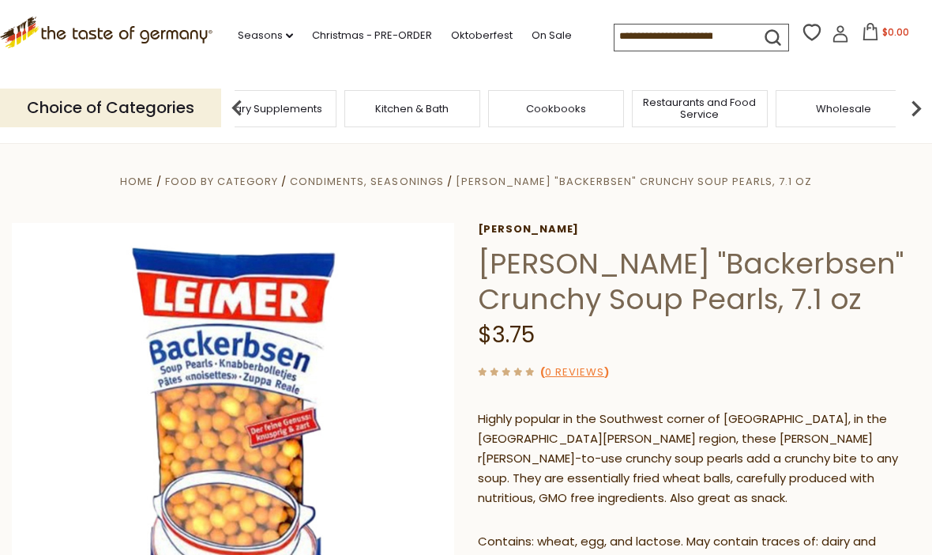
click at [922, 99] on img at bounding box center [917, 108] width 32 height 32
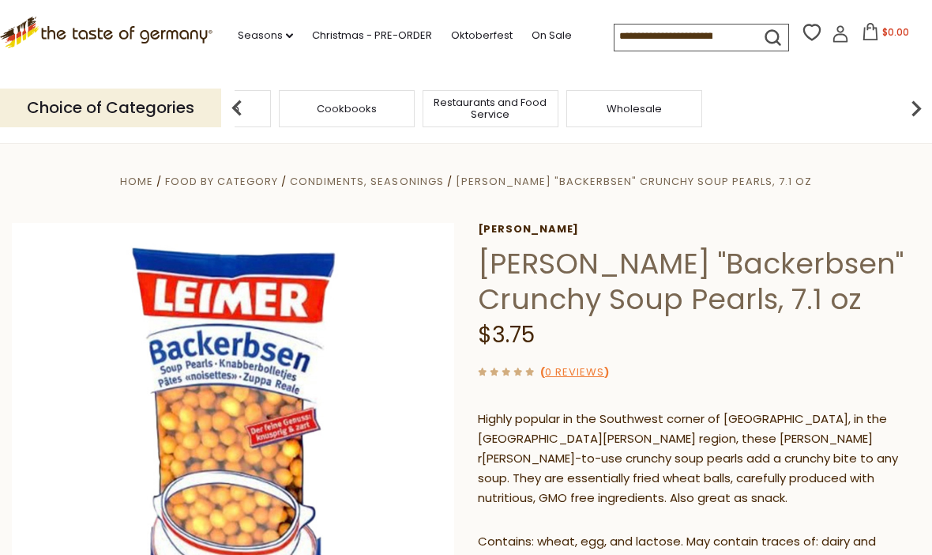
click at [838, 185] on ul "Home Food By Category Condiments, Seasonings [PERSON_NAME] "Backerbsen" Crunchy…" at bounding box center [466, 181] width 909 height 20
